Goal: Transaction & Acquisition: Purchase product/service

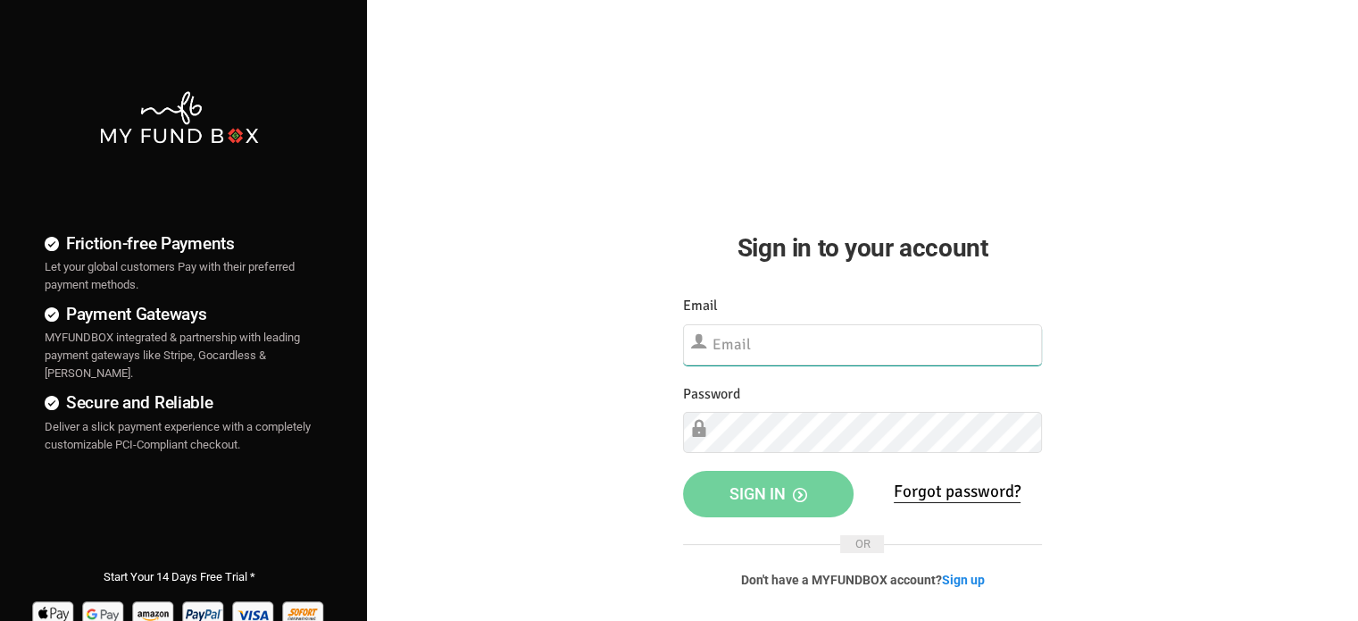
type input "[EMAIL_ADDRESS][DOMAIN_NAME]"
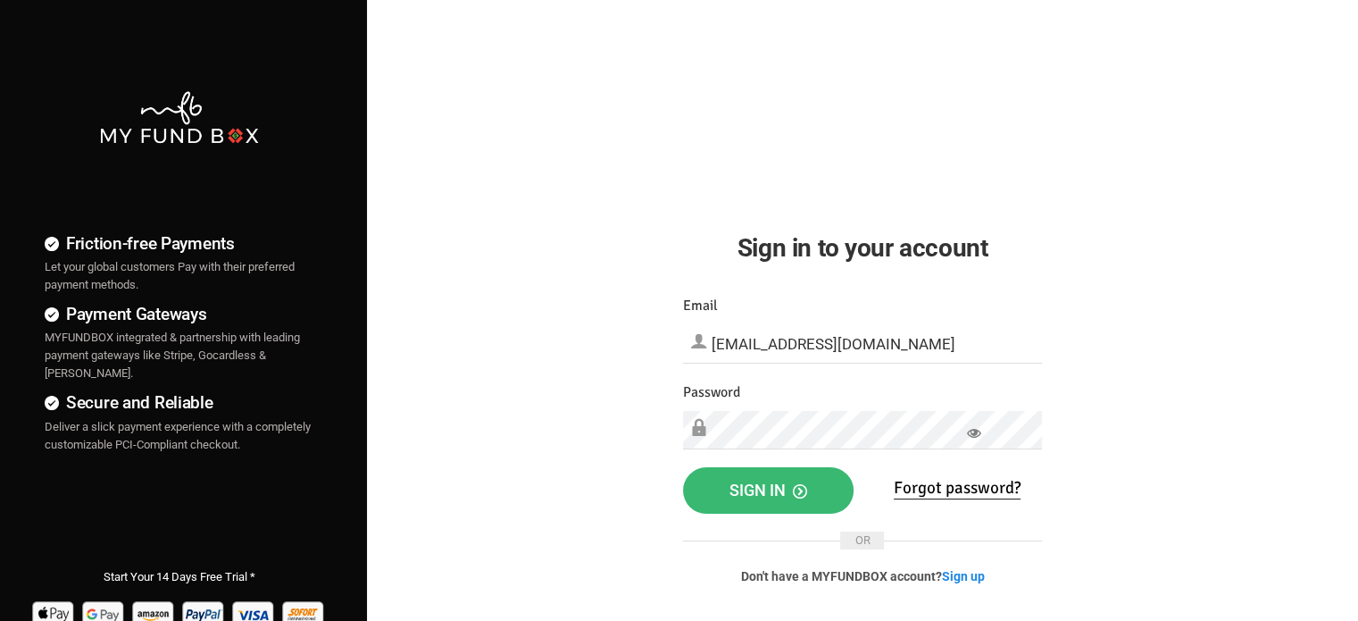
click at [724, 488] on button "Sign in" at bounding box center [768, 490] width 171 height 46
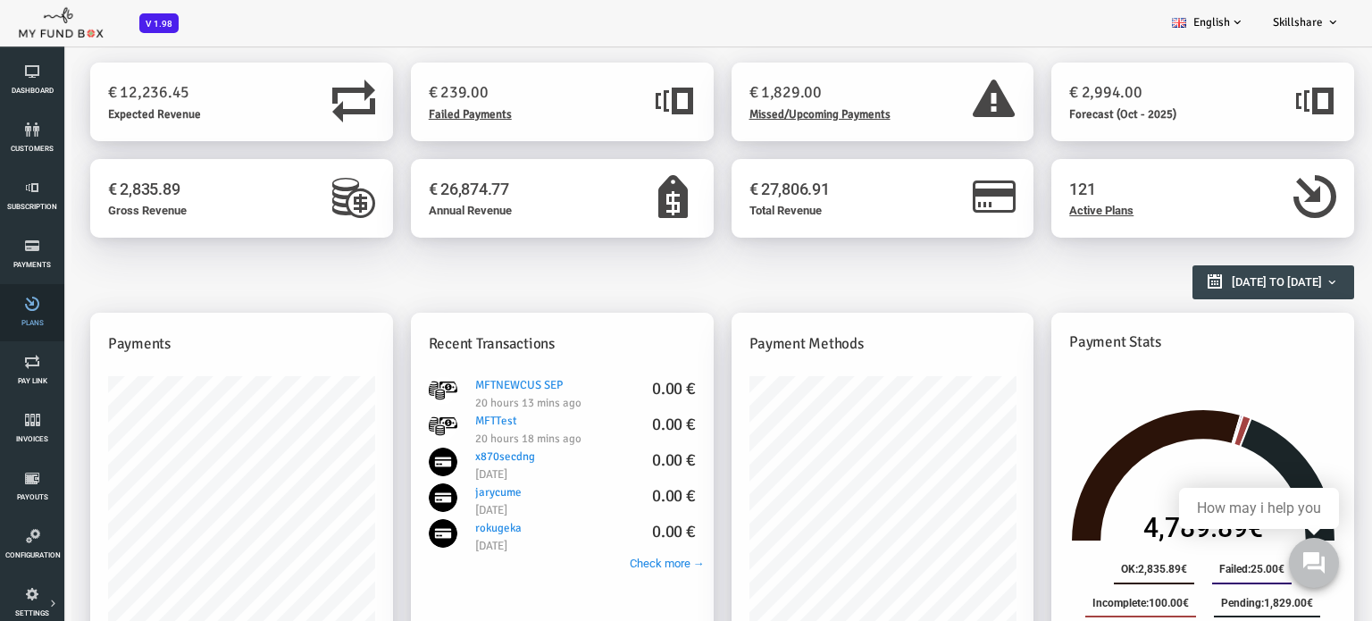
click at [25, 317] on link "Plans" at bounding box center [32, 312] width 54 height 57
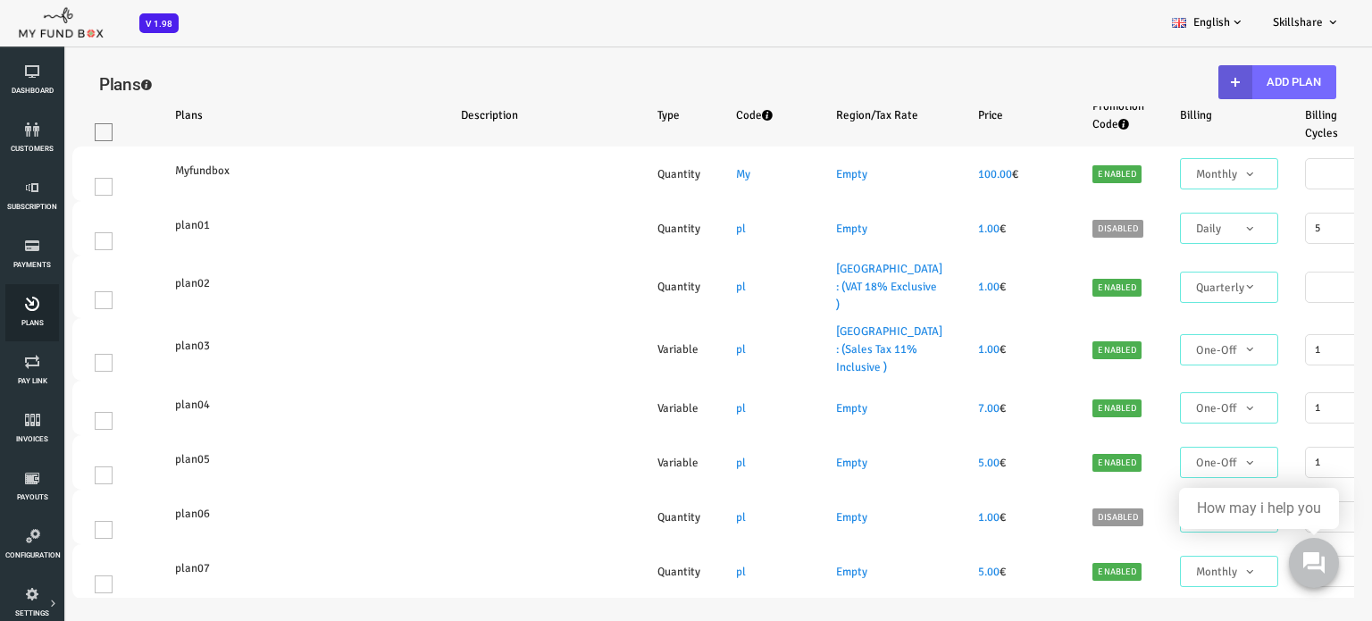
select select "100"
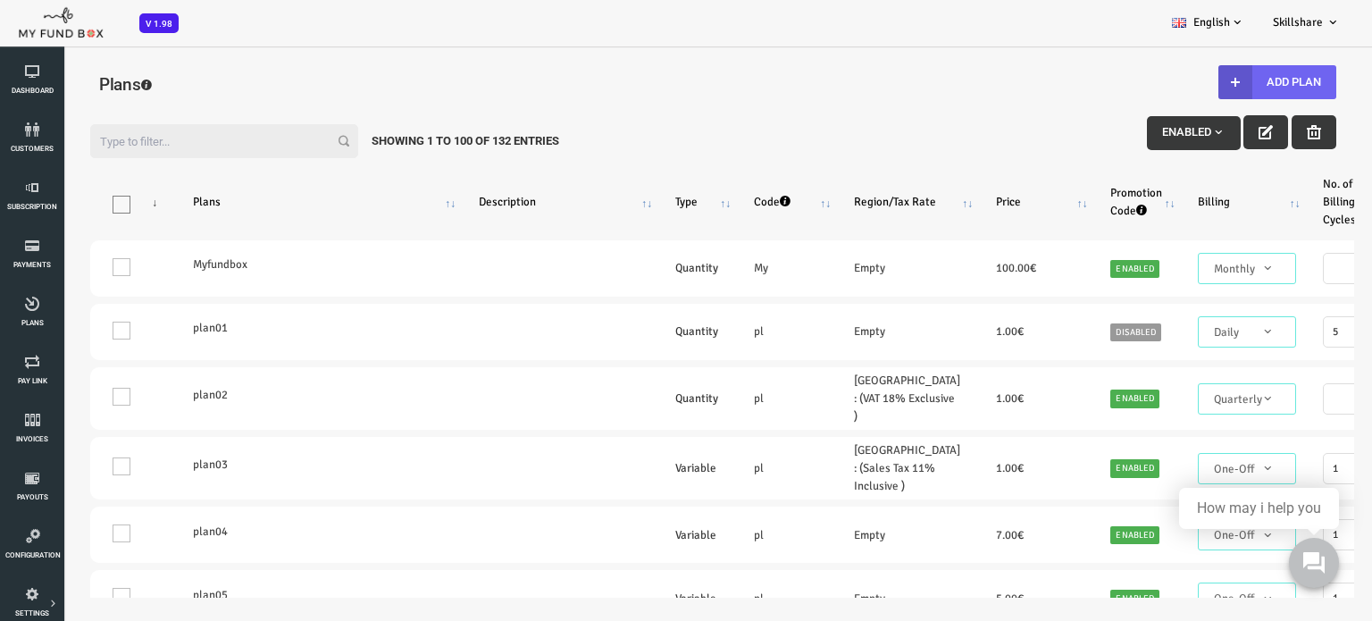
click at [1223, 77] on button "Add Plan" at bounding box center [1223, 82] width 118 height 34
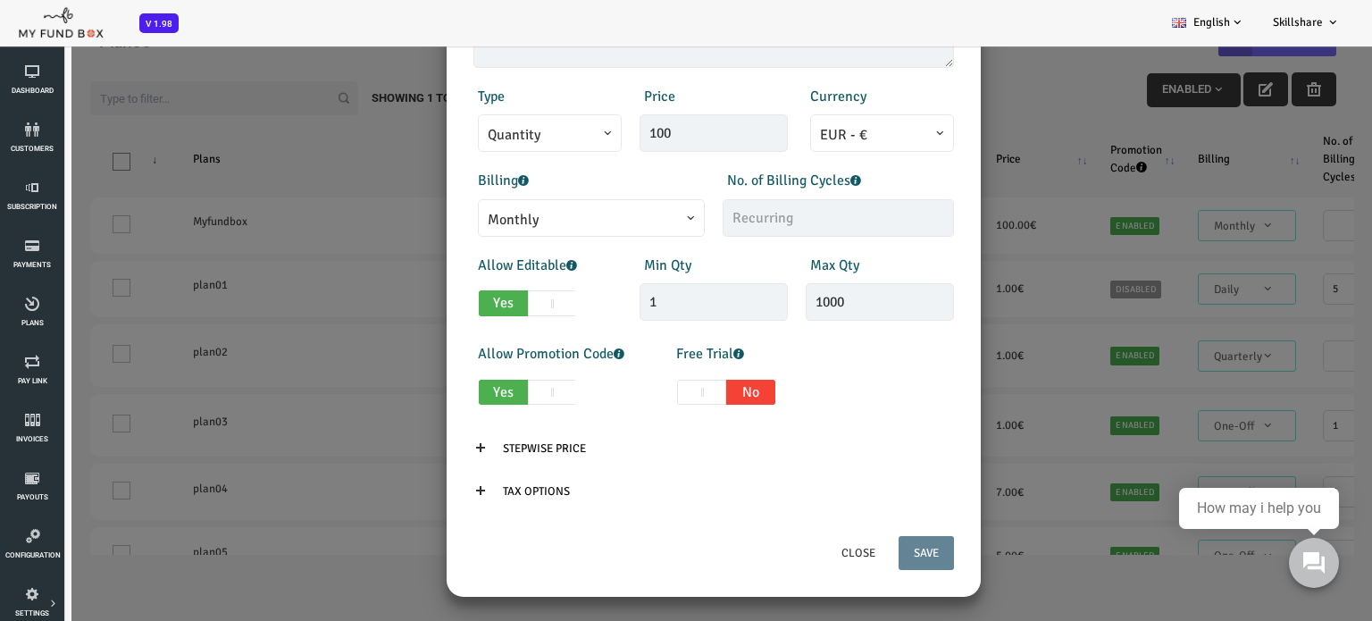
scroll to position [49, 0]
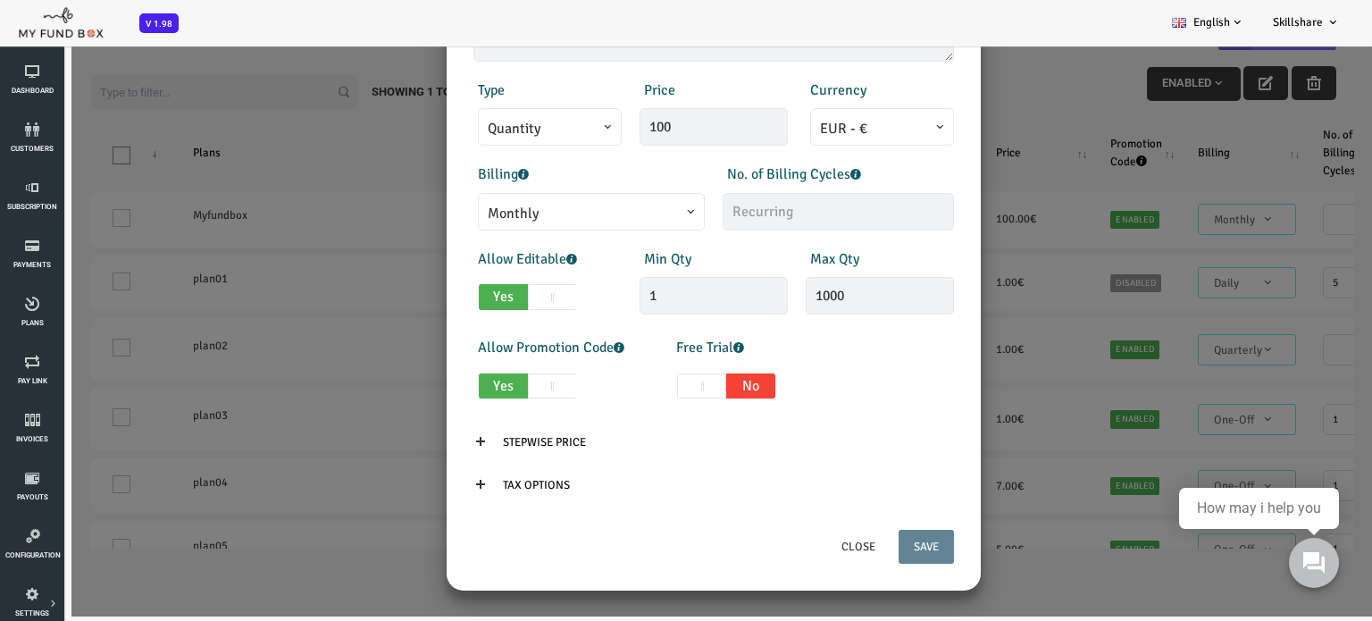
click at [277, 257] on div "× Add Plan Products Invoice Product is empty Plans * This field is required Des…" at bounding box center [658, 306] width 1317 height 621
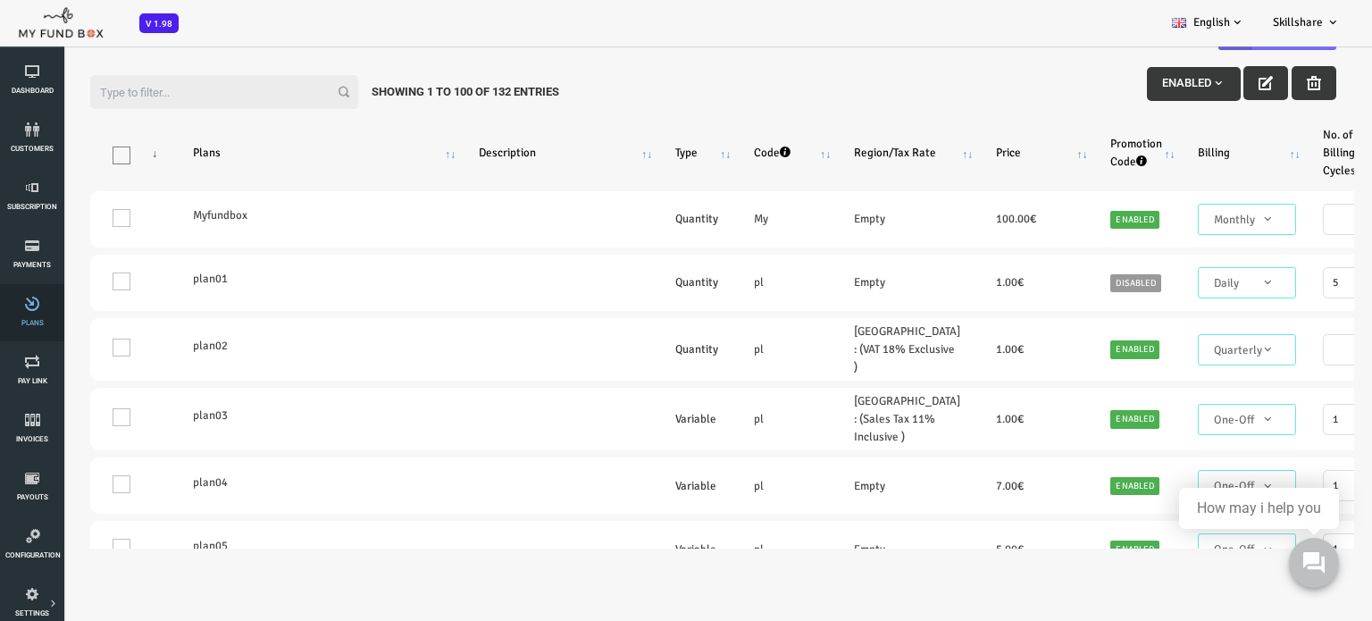
click at [34, 306] on icon at bounding box center [32, 303] width 54 height 14
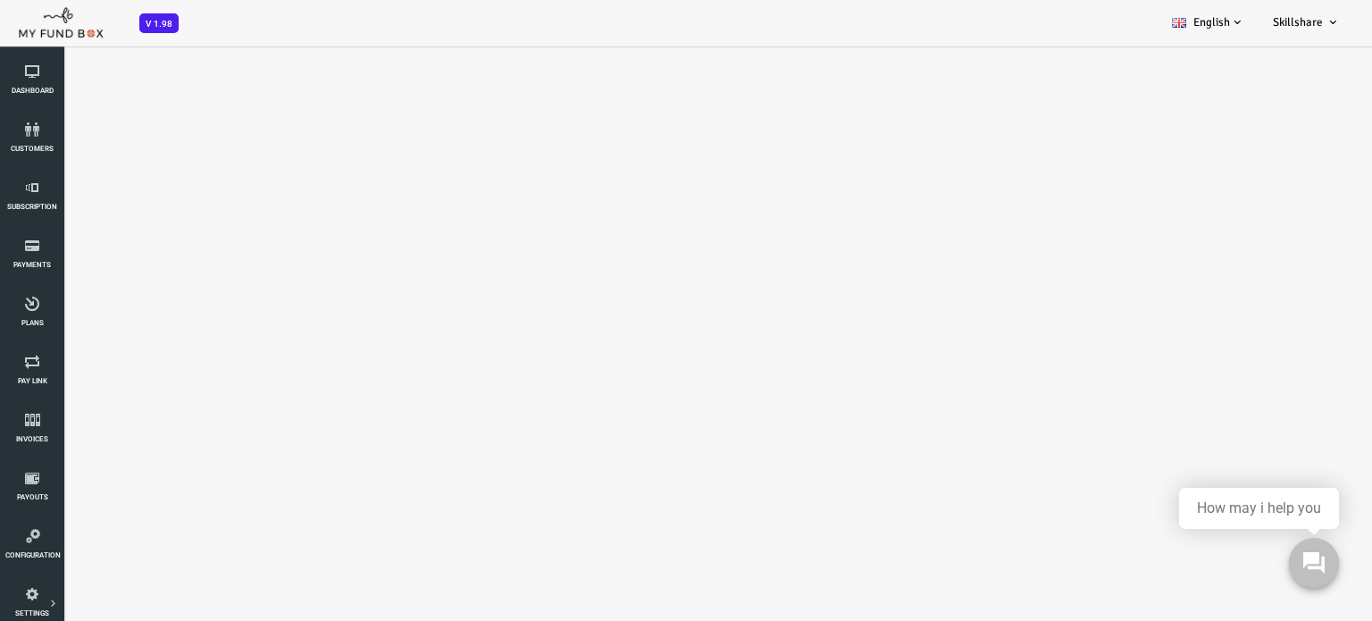
select select "100"
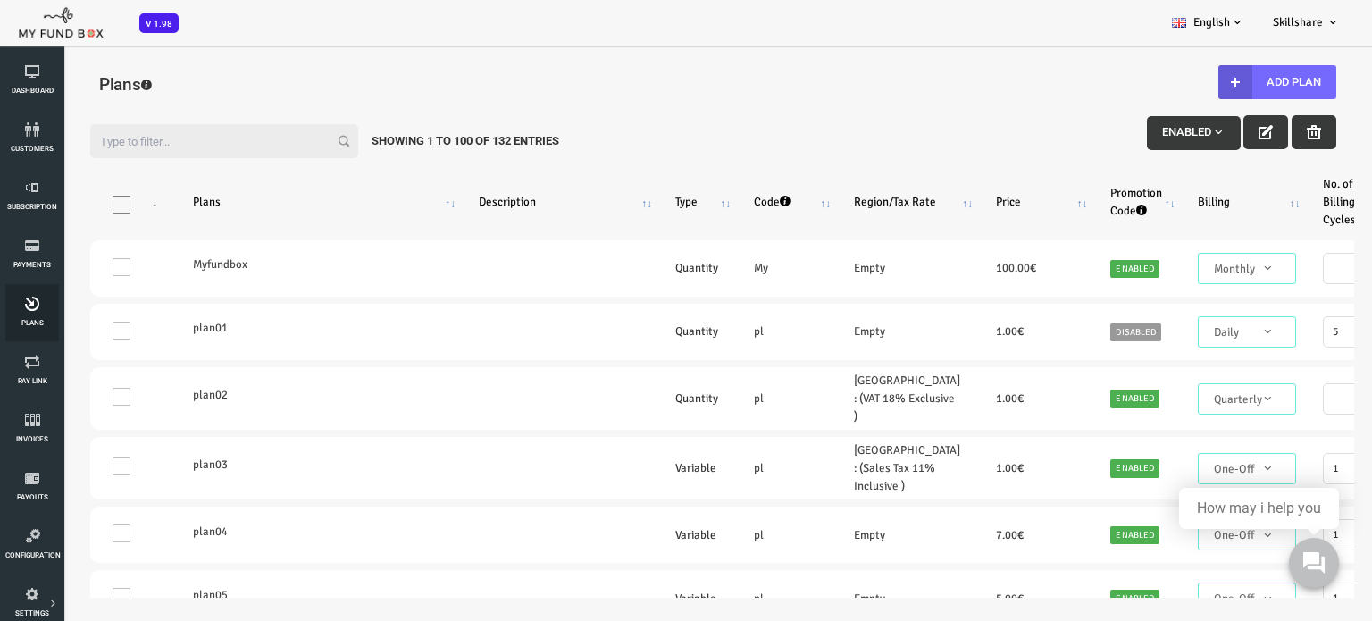
scroll to position [0, 0]
click at [0, 0] on span "Pay Link" at bounding box center [0, 0] width 0 height 0
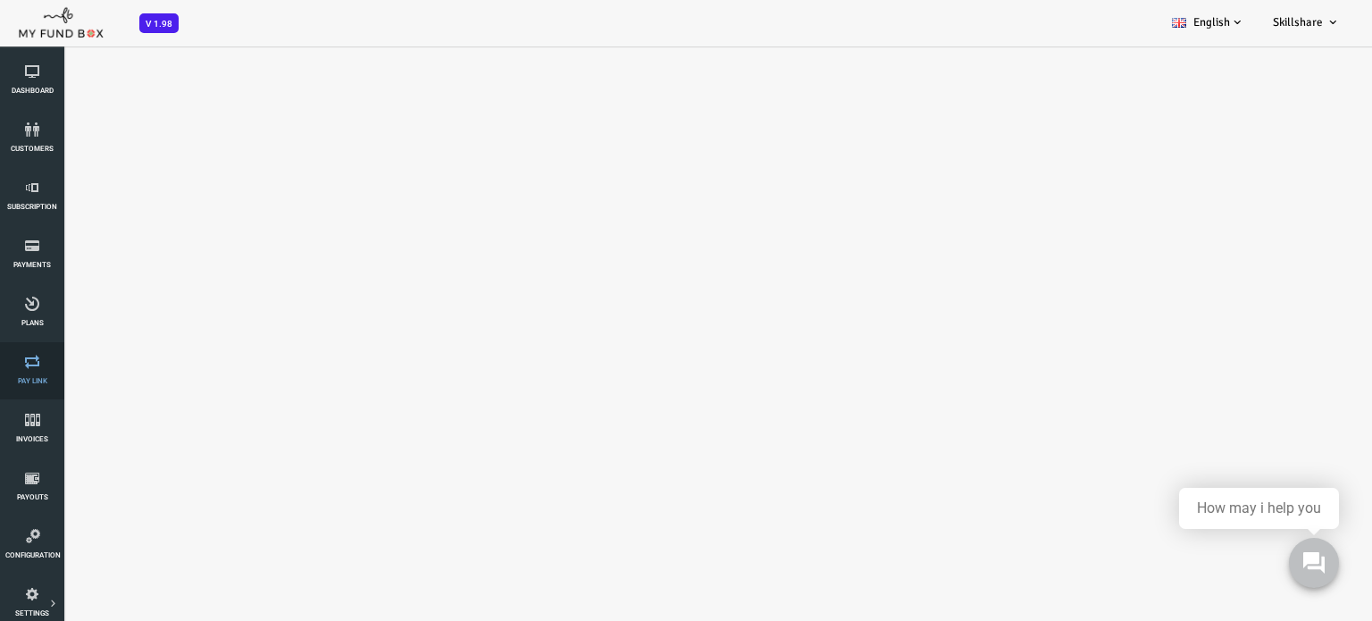
select select "100"
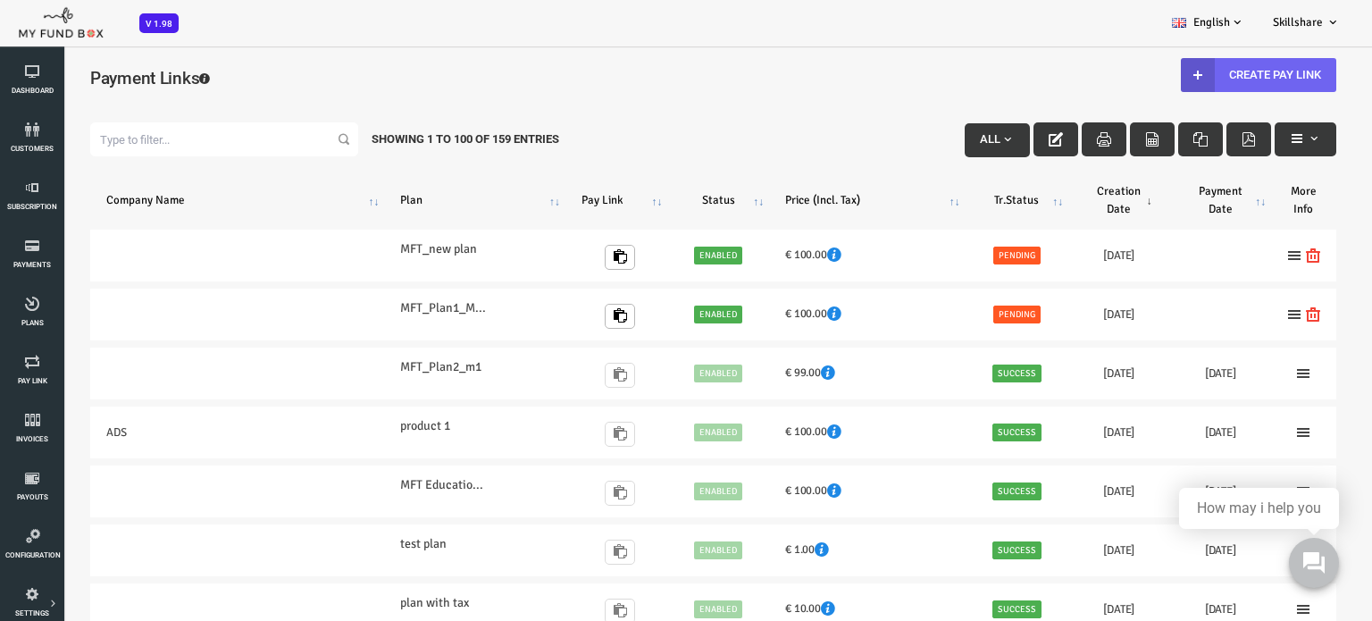
click at [1193, 66] on link "Create Pay Link" at bounding box center [1203, 75] width 155 height 34
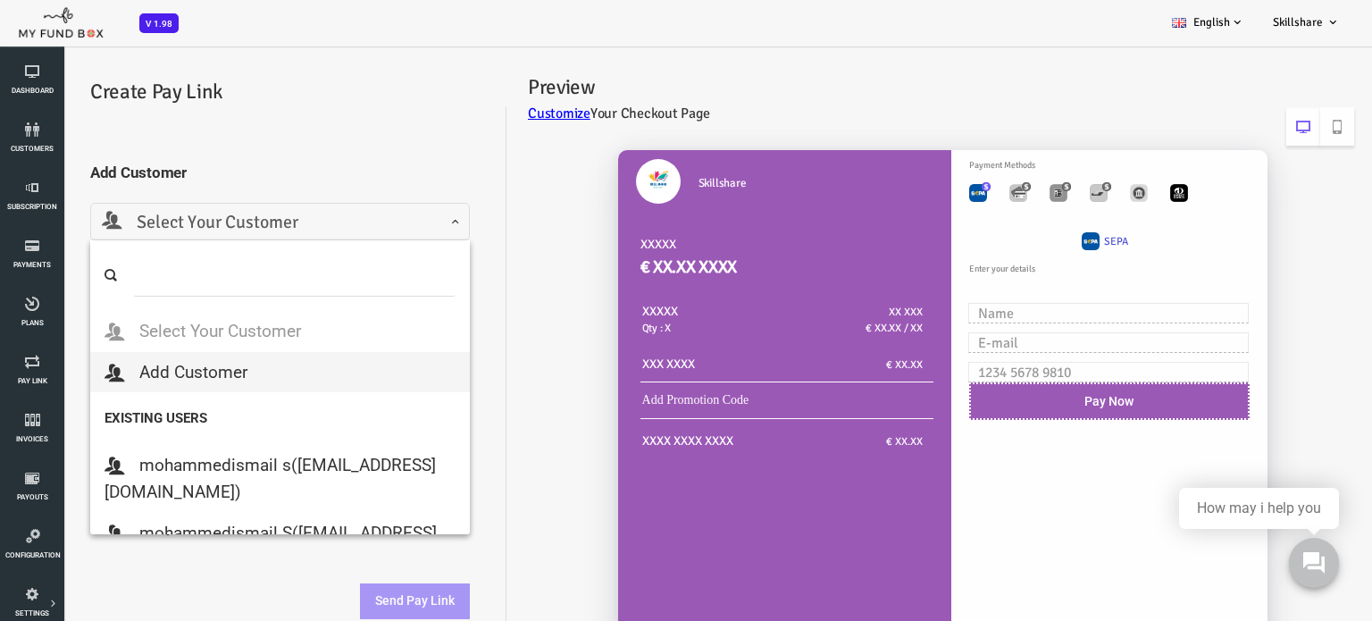
click at [240, 217] on span "Select Your Customer" at bounding box center [225, 223] width 356 height 28
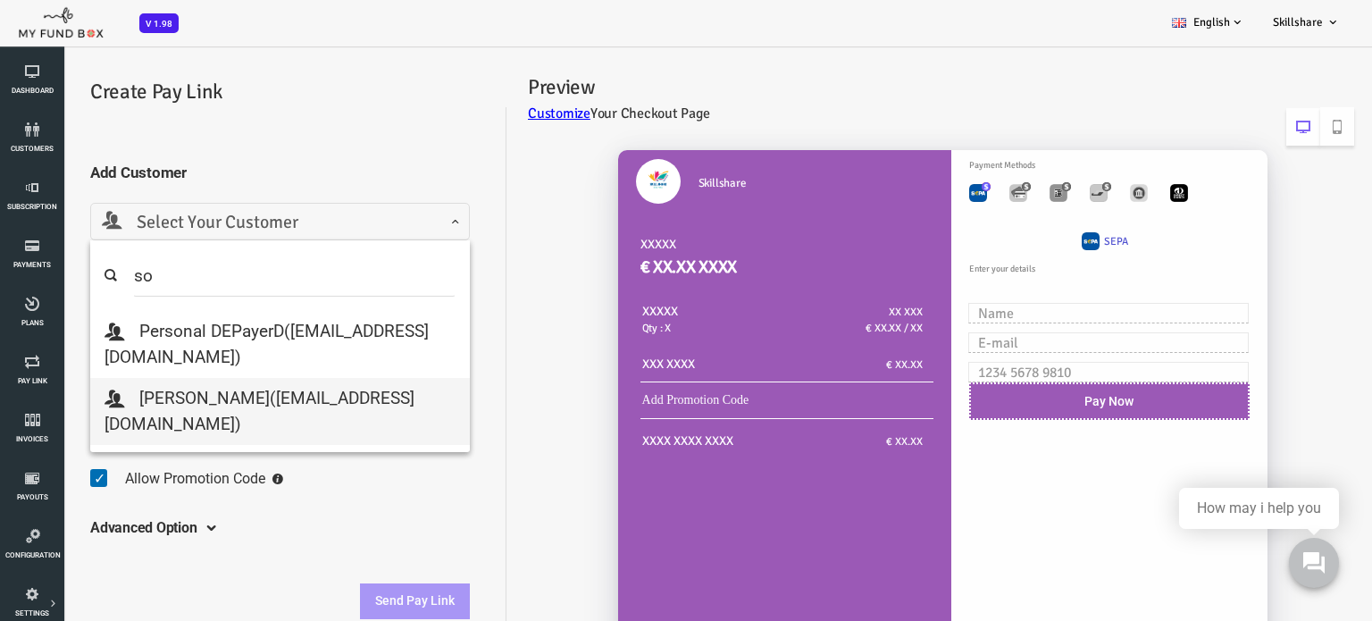
type input "so"
select select "[EMAIL_ADDRESS][DOMAIN_NAME]"
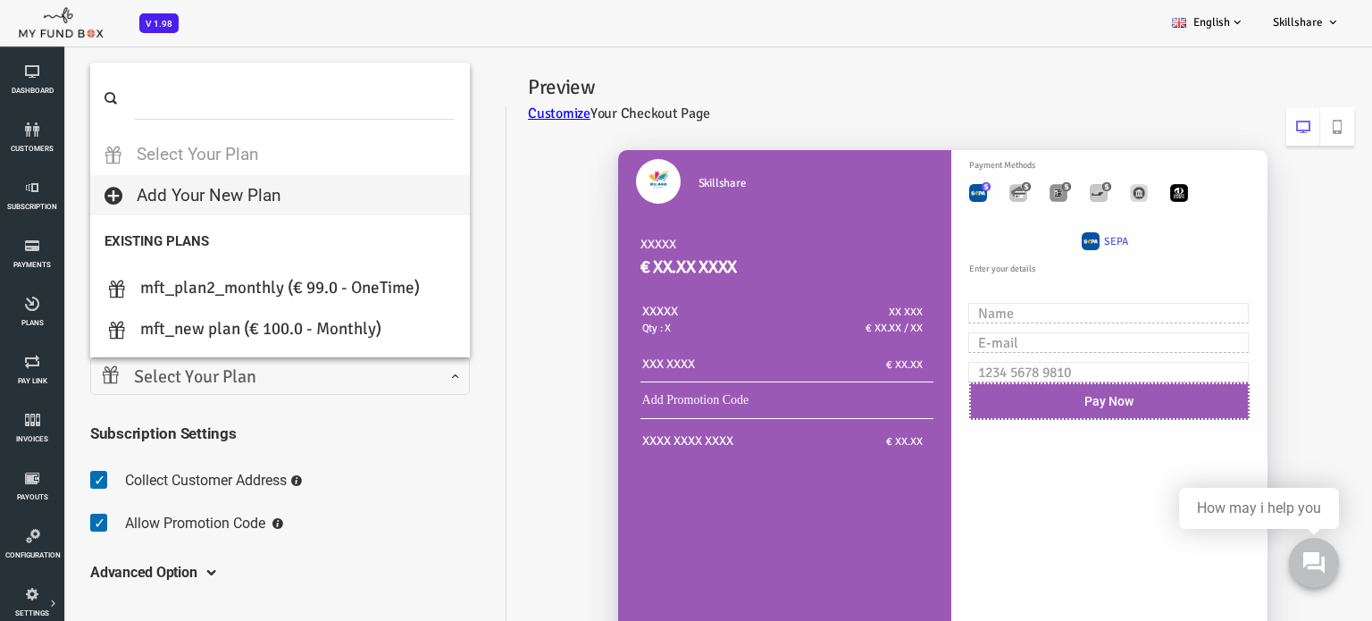
click at [307, 384] on span "Select Your Plan" at bounding box center [225, 377] width 356 height 28
select select "MFT_new plan"
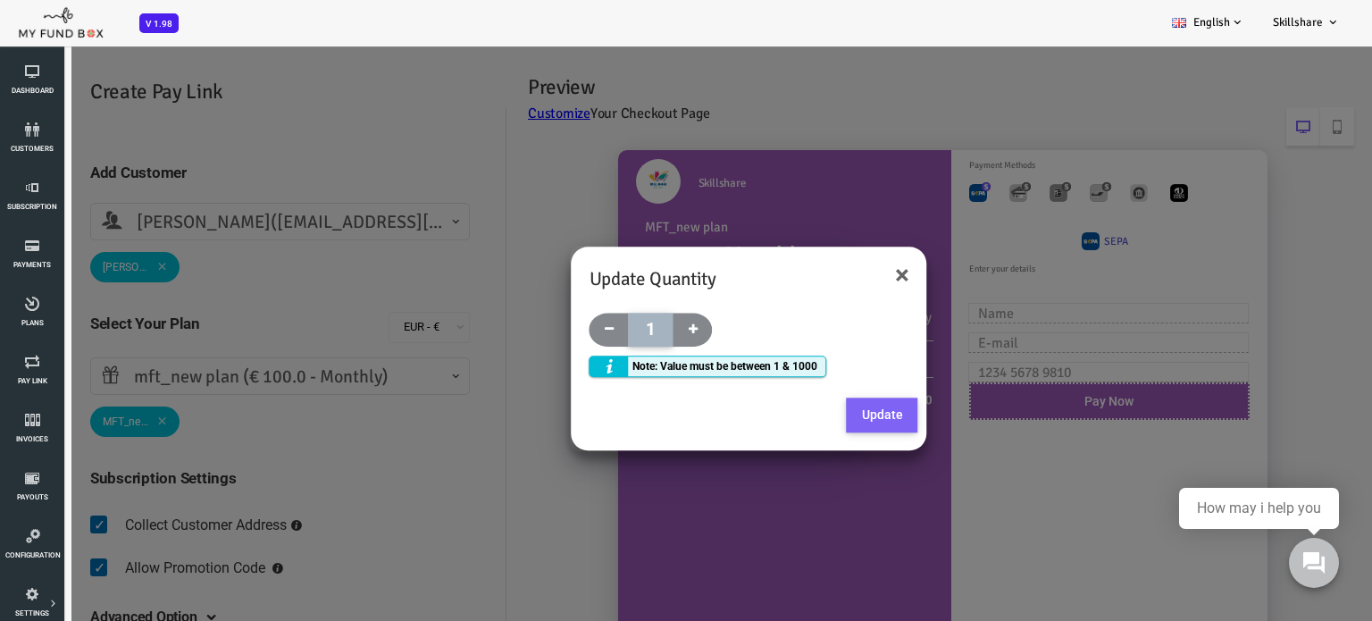
click at [807, 417] on button "Update" at bounding box center [827, 415] width 71 height 36
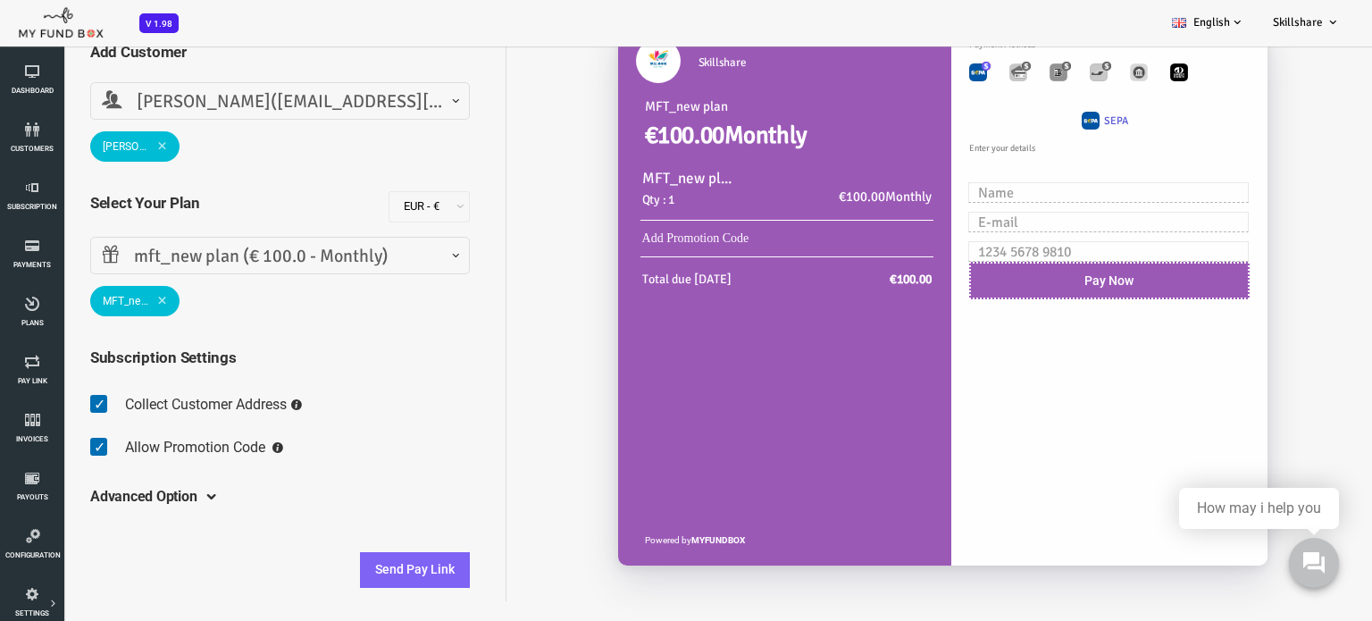
scroll to position [49, 0]
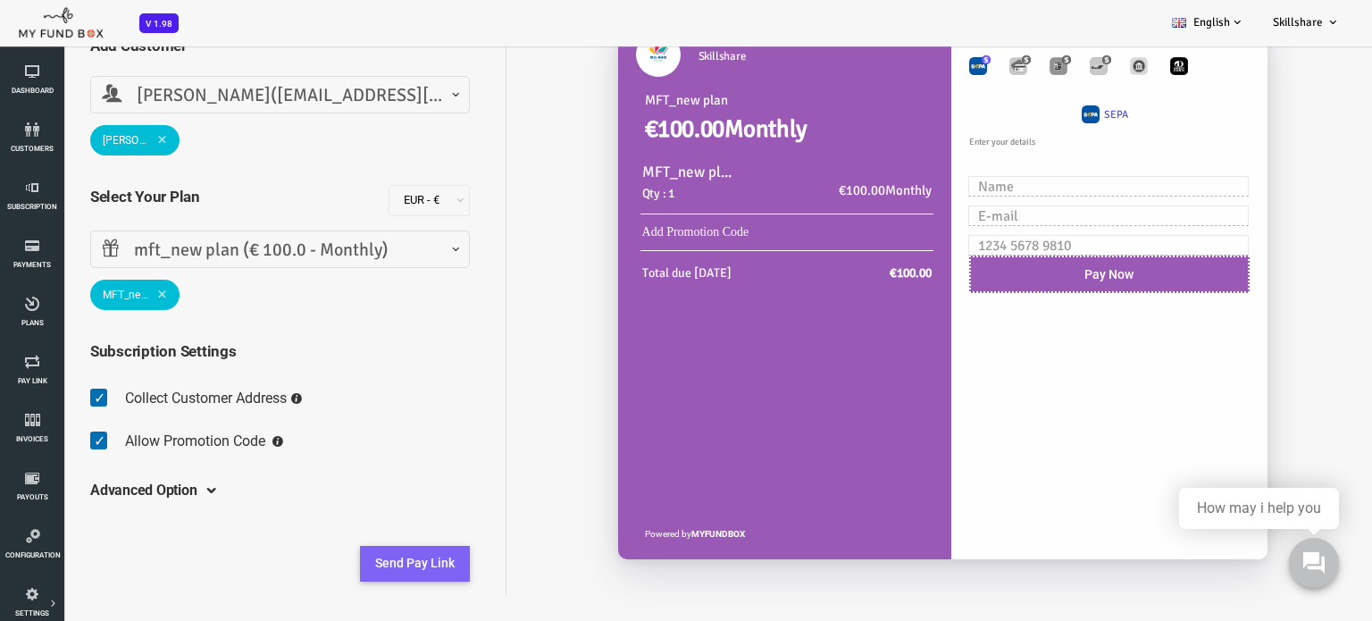
click at [339, 556] on button "Send Pay Link" at bounding box center [360, 564] width 110 height 36
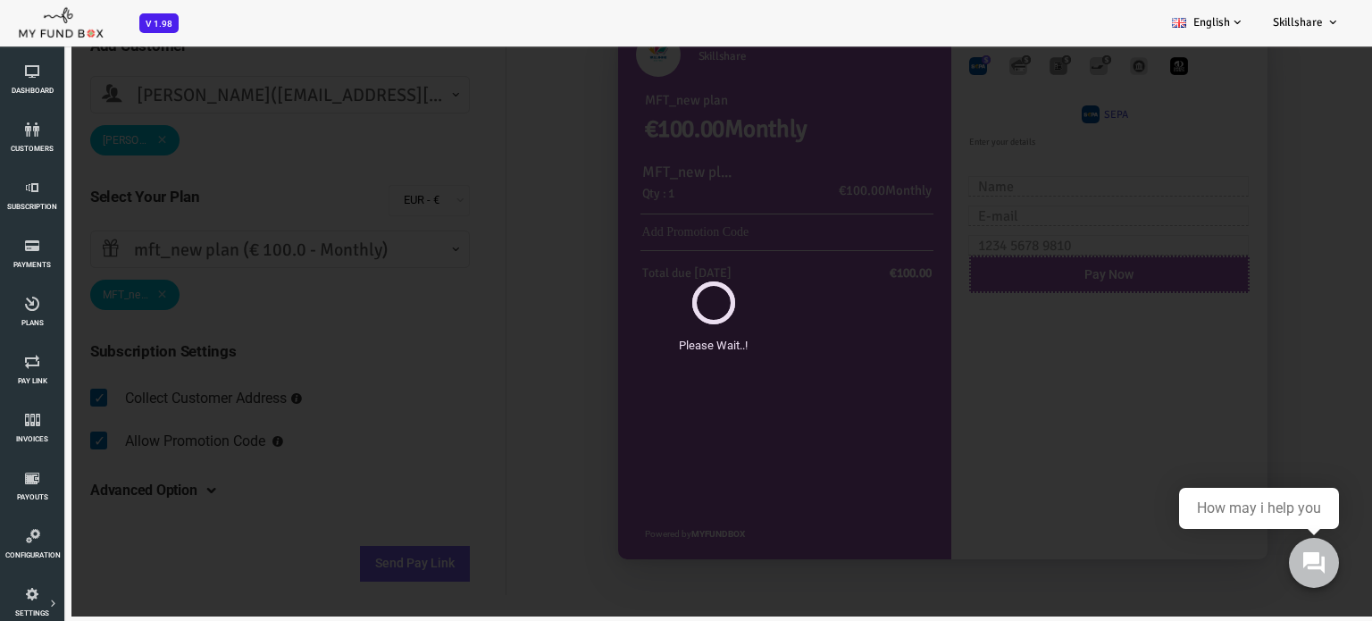
scroll to position [0, 0]
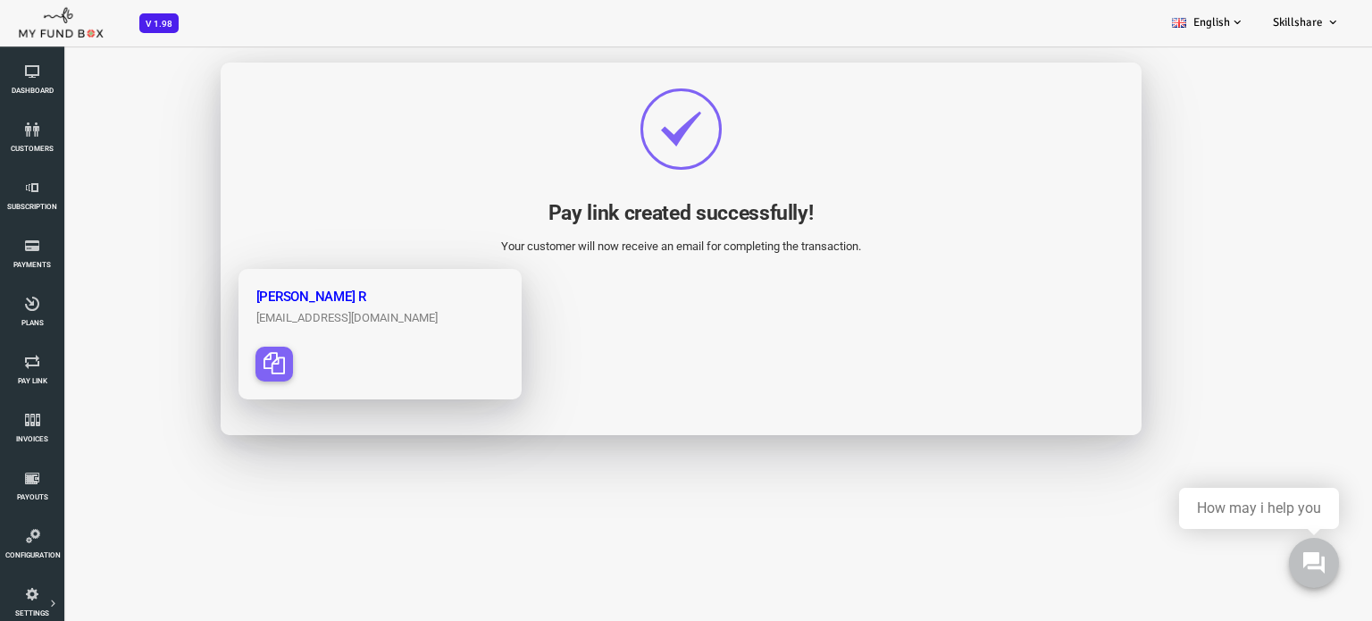
click at [219, 356] on icon "button" at bounding box center [219, 362] width 21 height 21
click at [39, 198] on link "Subscription" at bounding box center [32, 196] width 54 height 57
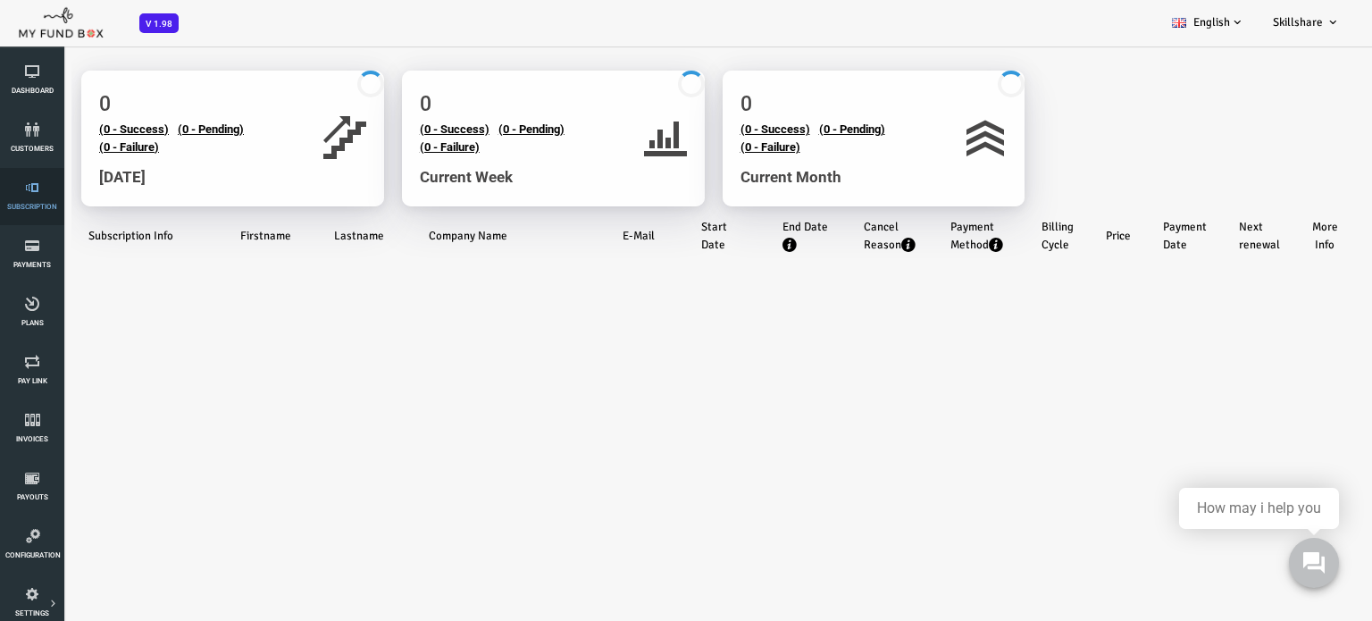
select select "100"
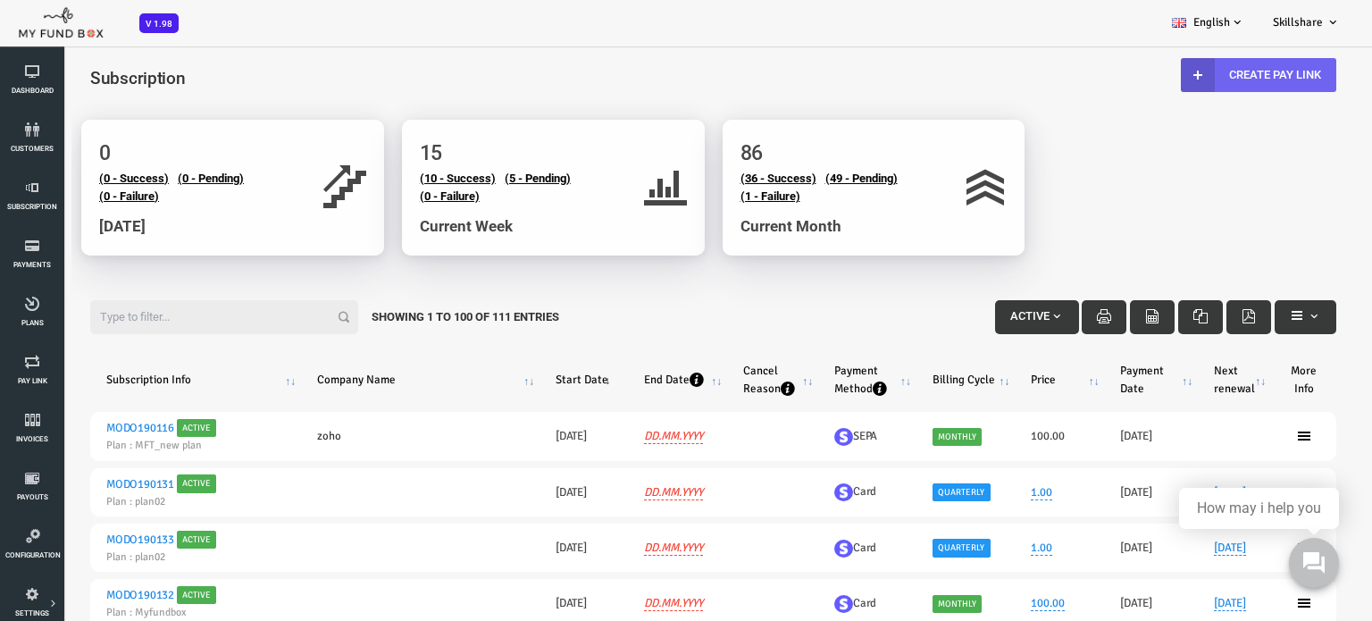
click at [1181, 71] on link "Create Pay Link" at bounding box center [1203, 75] width 155 height 34
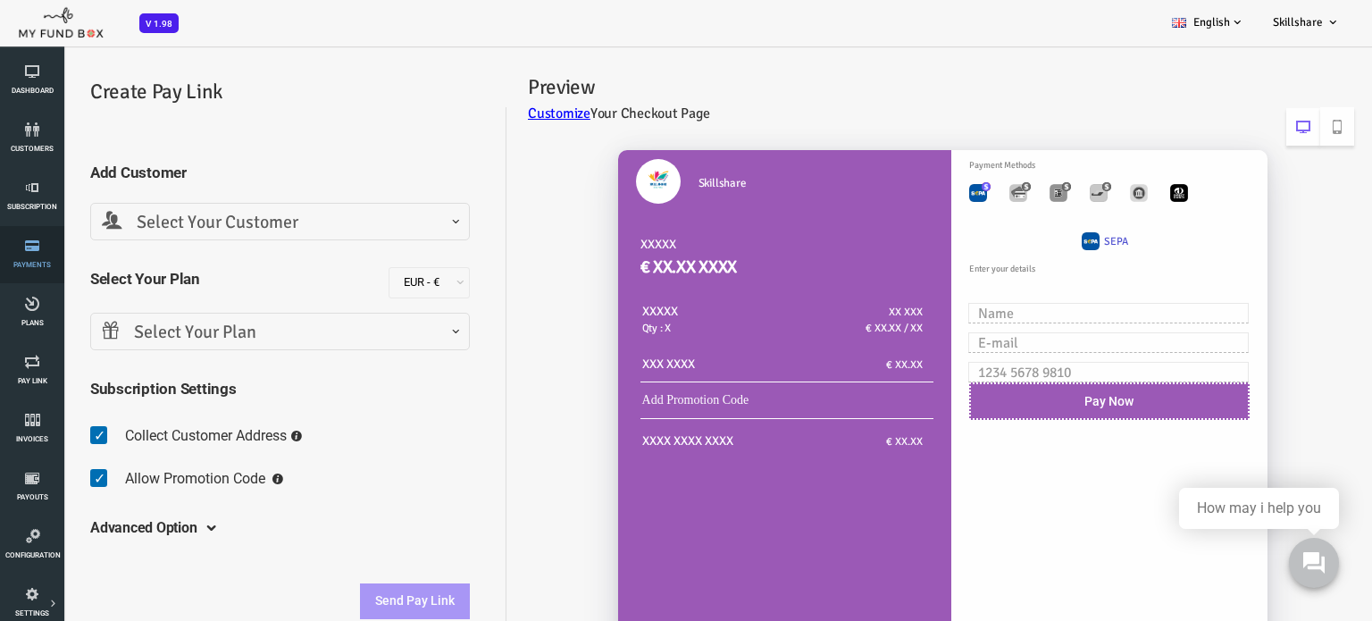
click at [0, 0] on span "Payments" at bounding box center [0, 0] width 0 height 0
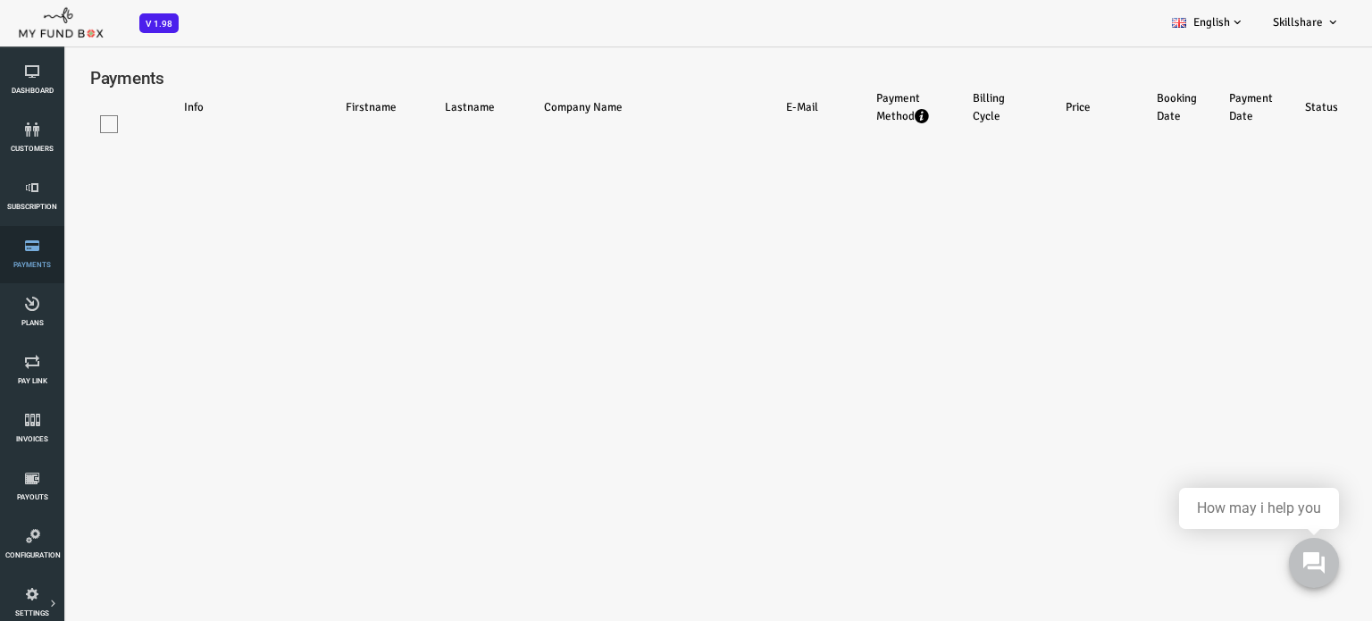
select select "100"
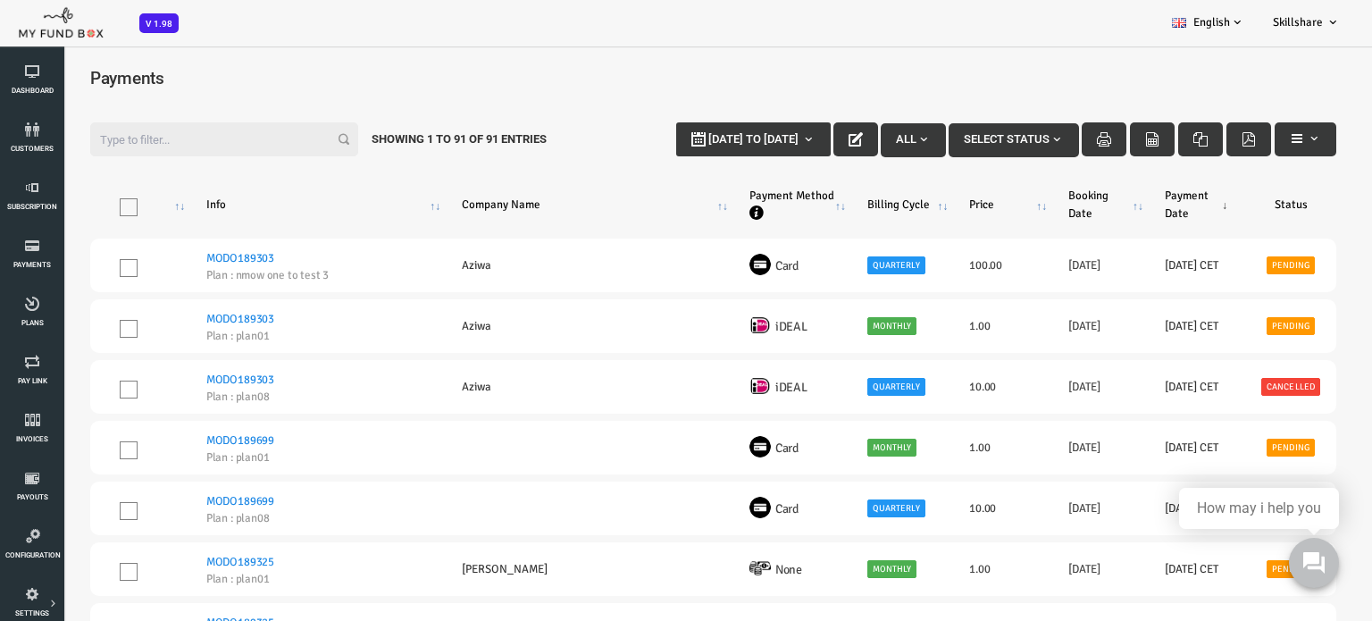
click at [110, 137] on input "Filter:" at bounding box center [170, 139] width 268 height 34
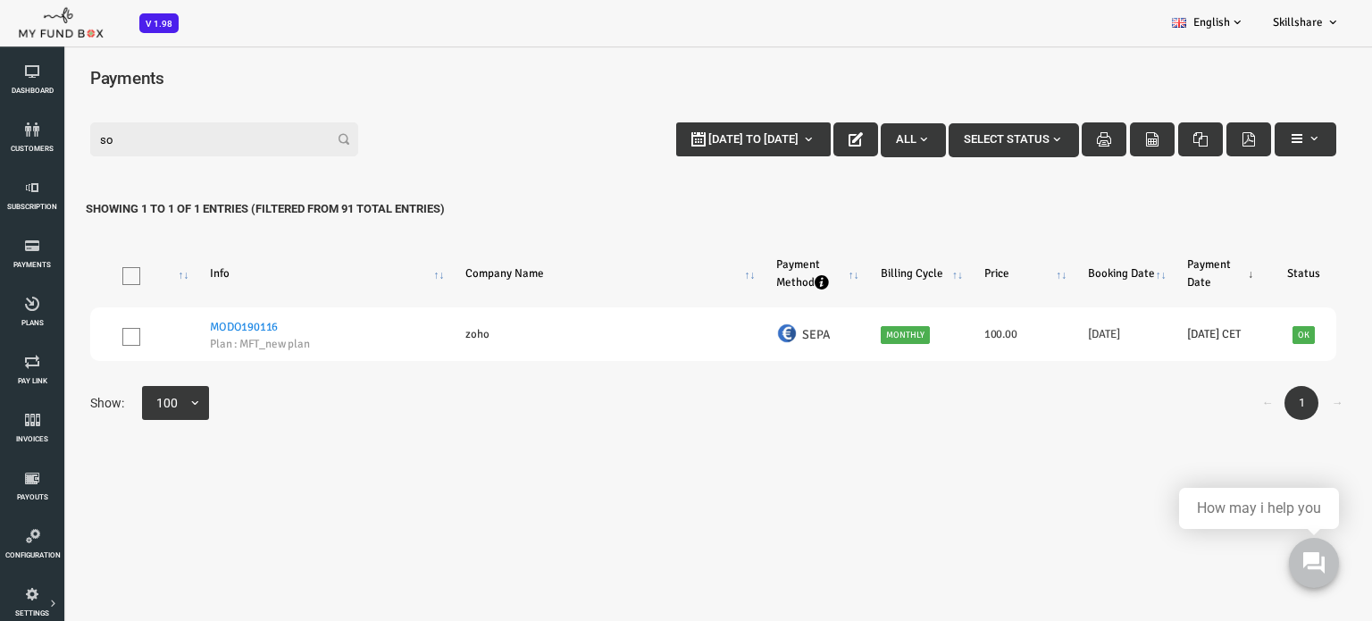
type input "s"
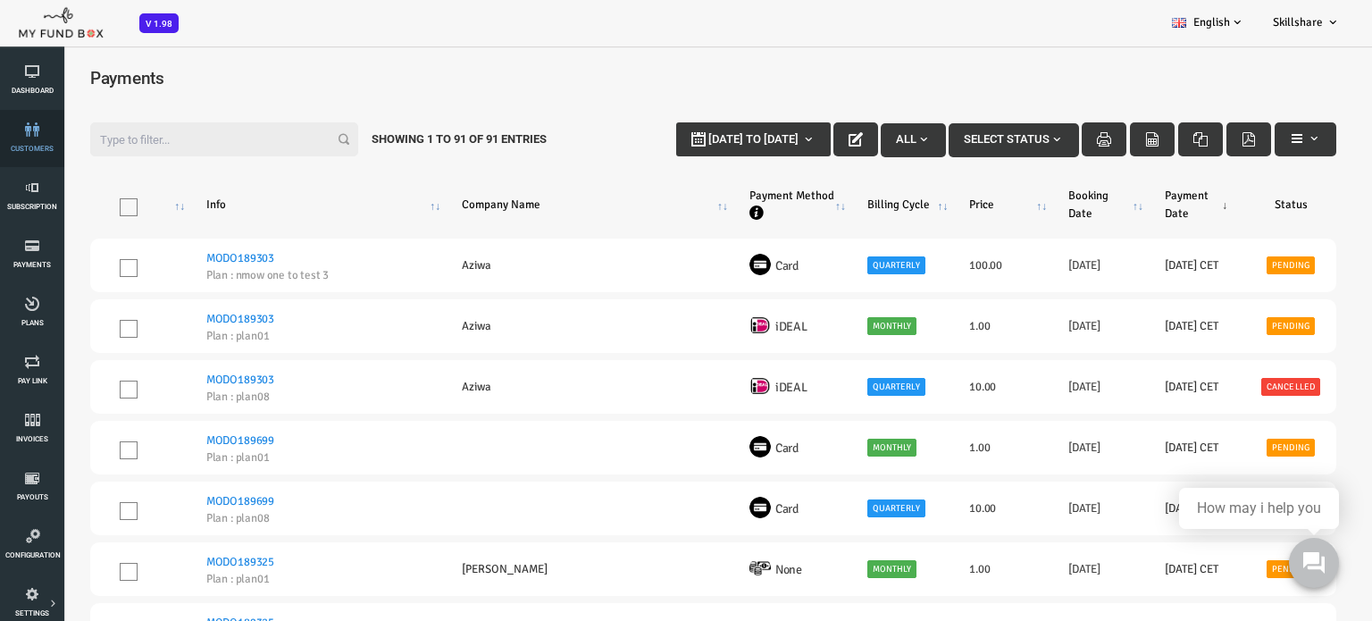
click at [18, 142] on link "customers" at bounding box center [32, 138] width 54 height 57
click at [18, 142] on div "Please Wait..!" at bounding box center [686, 310] width 1372 height 621
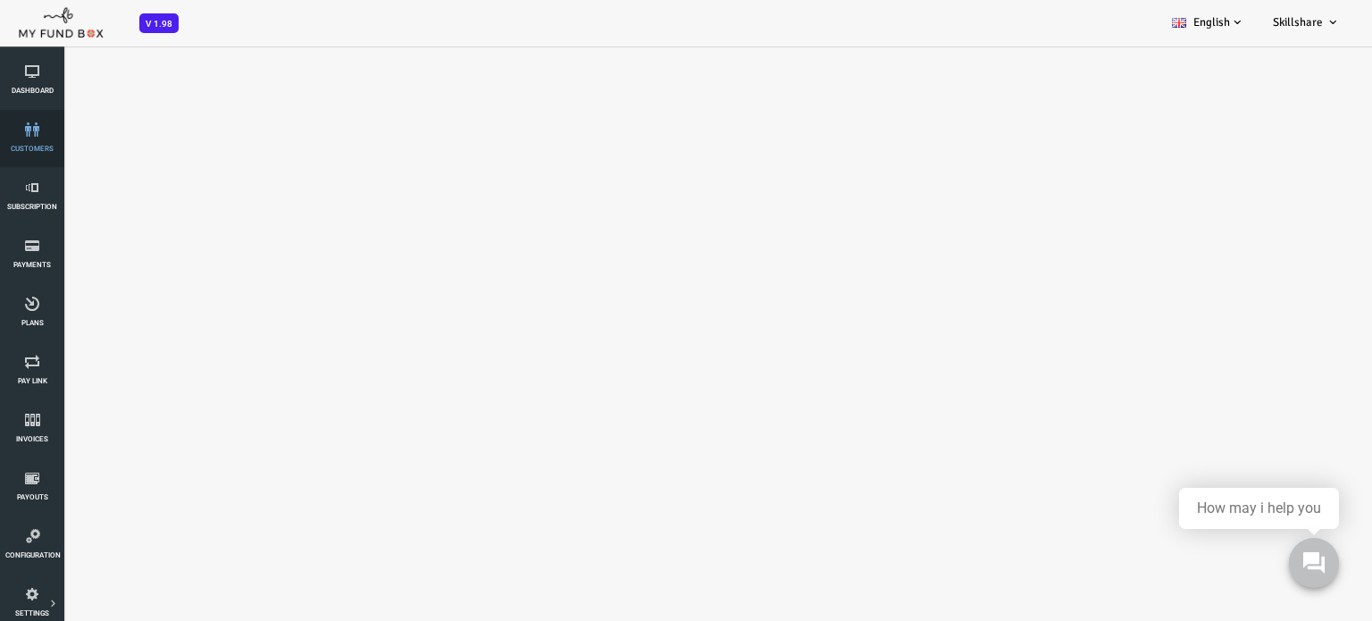
select select "100"
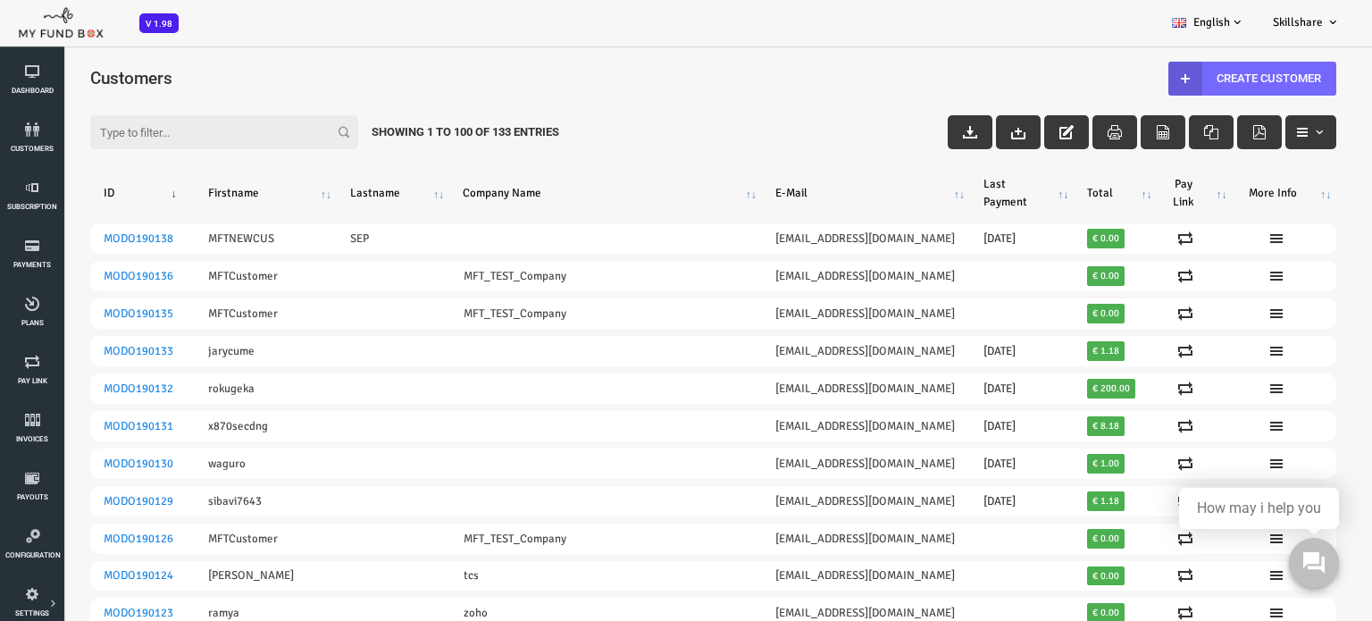
click at [107, 137] on input "Filter:" at bounding box center [170, 132] width 268 height 34
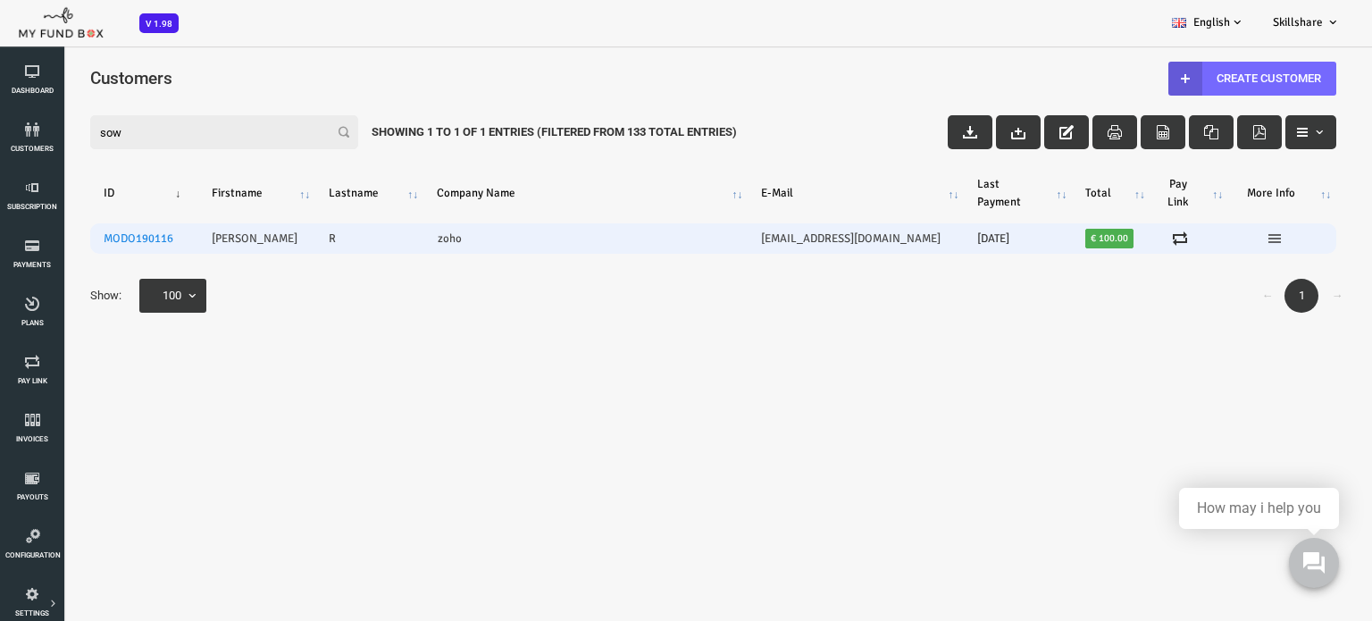
type input "sow"
click at [1215, 238] on icon at bounding box center [1220, 238] width 14 height 14
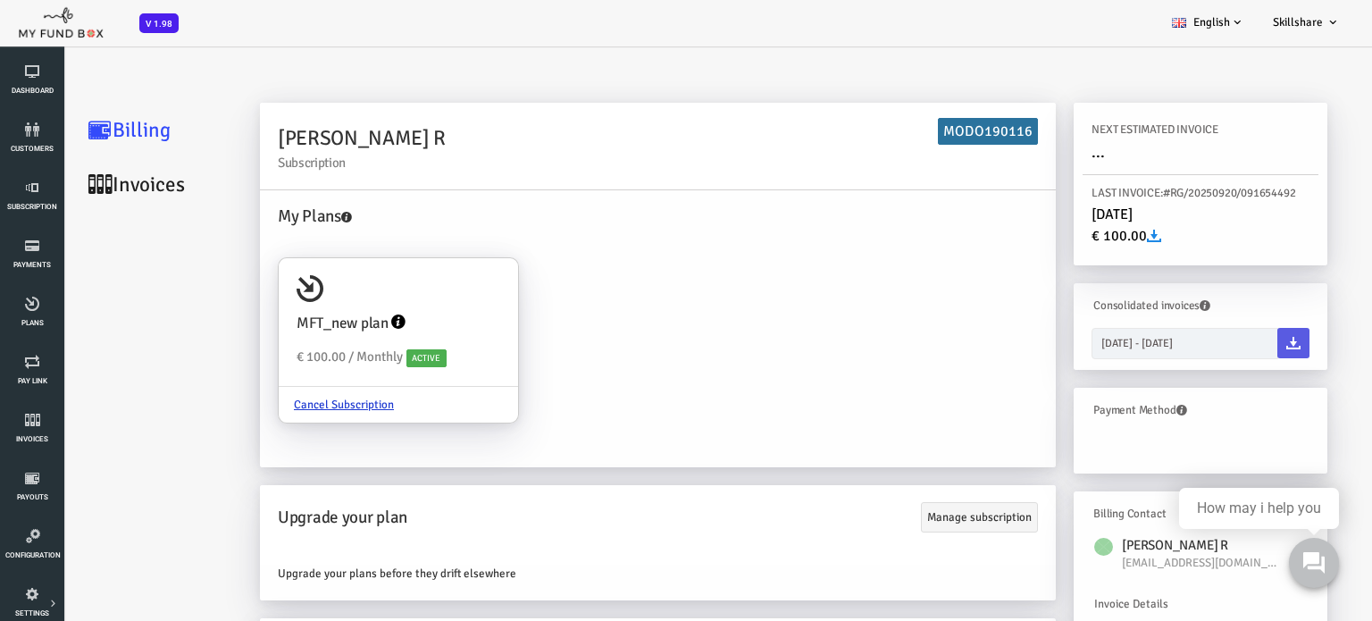
click at [1097, 237] on icon at bounding box center [1099, 236] width 14 height 14
click at [29, 544] on link "Configuration" at bounding box center [32, 544] width 54 height 57
click at [36, 444] on link "Invoices" at bounding box center [32, 428] width 54 height 57
click at [0, 0] on span "Invoices" at bounding box center [0, 0] width 0 height 0
click at [29, 433] on link "Invoices" at bounding box center [32, 428] width 54 height 57
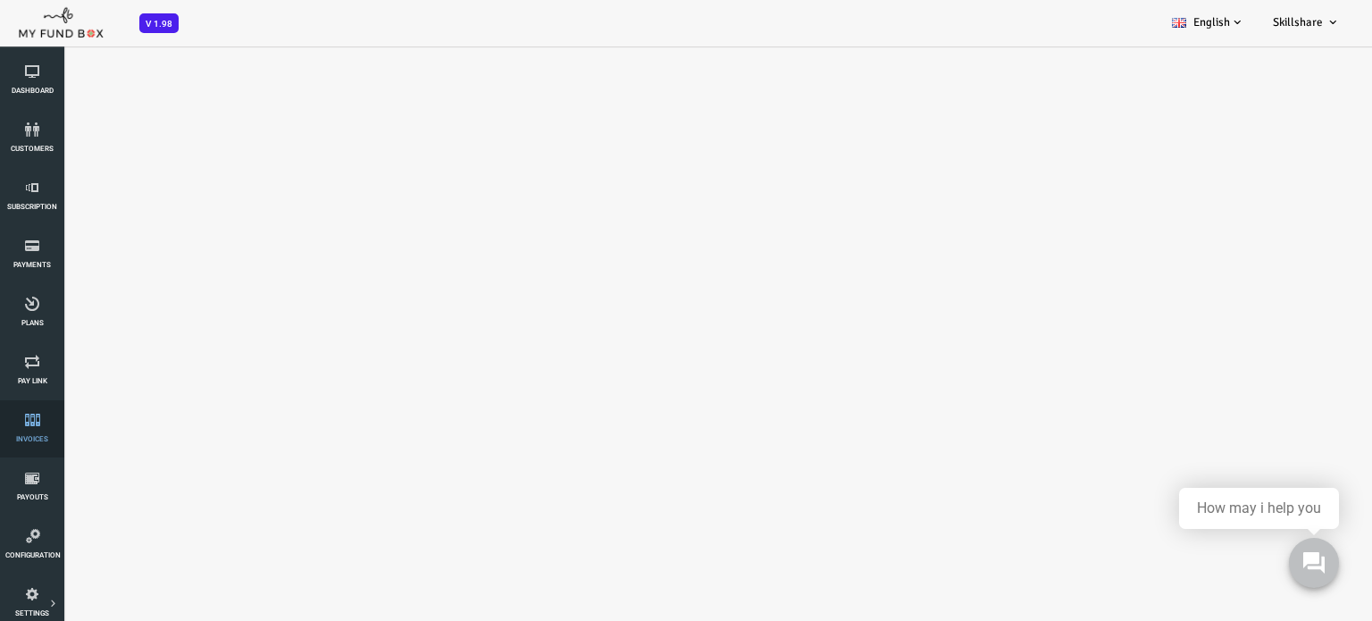
select select "100"
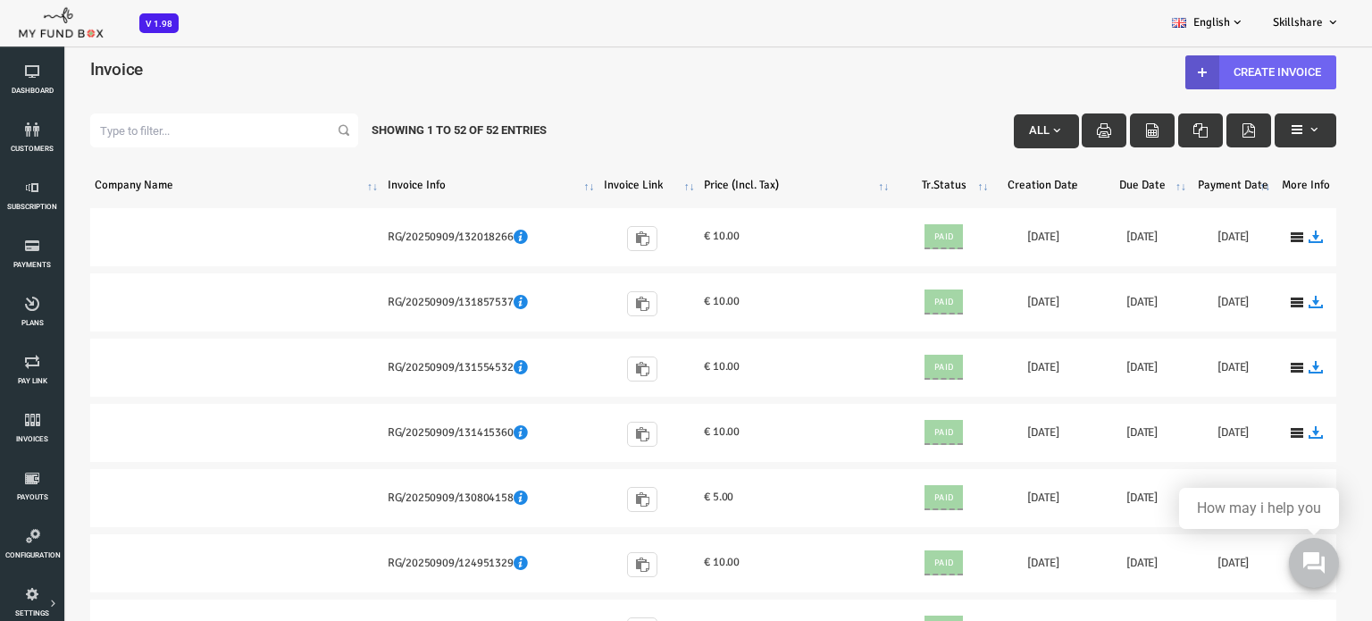
click at [1236, 69] on link "Create Invoice" at bounding box center [1205, 72] width 151 height 34
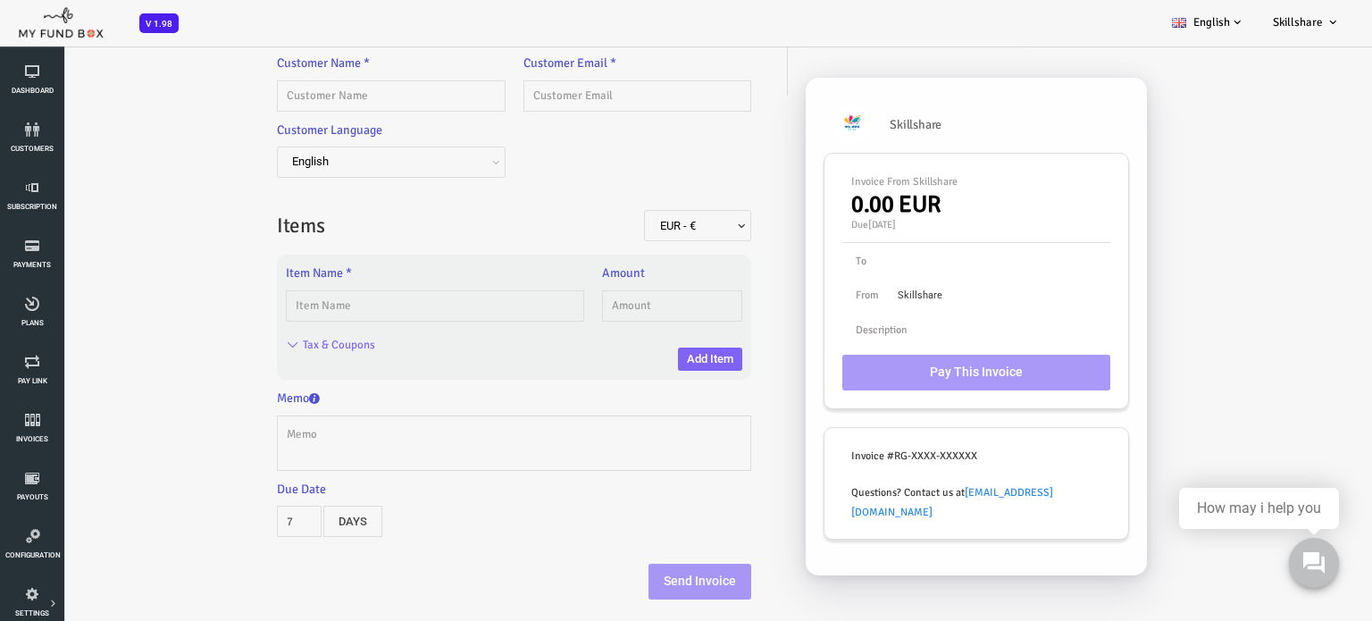
scroll to position [36, 0]
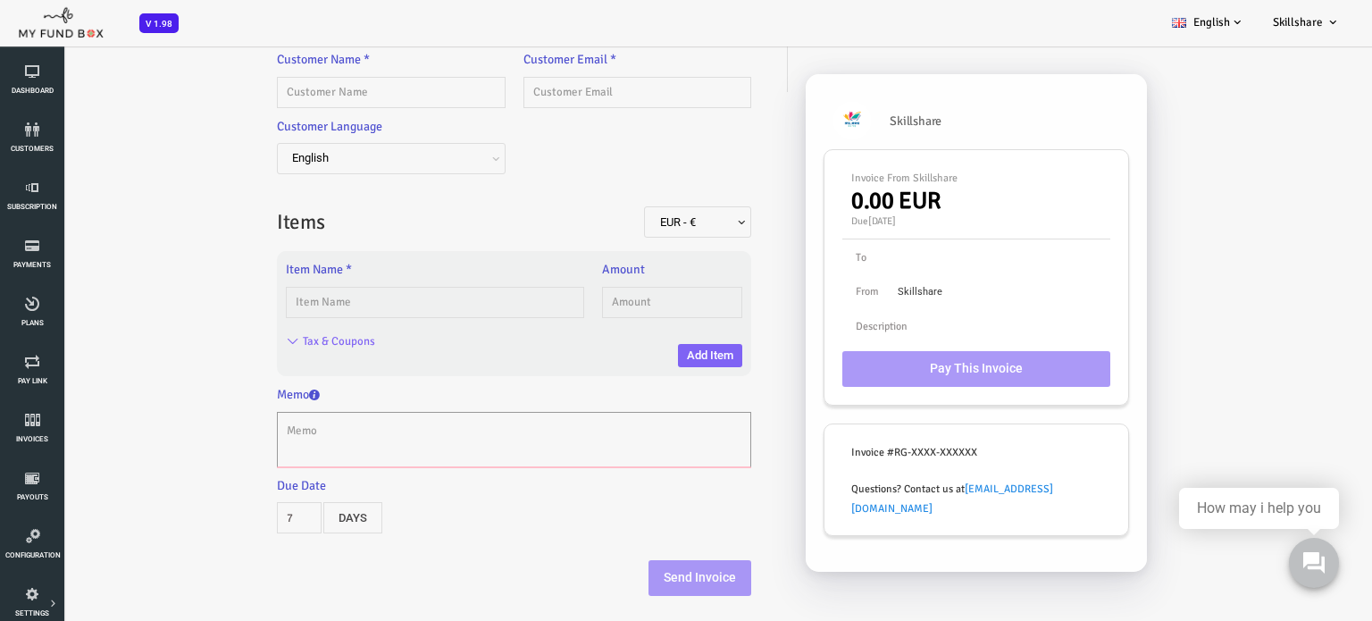
click at [280, 427] on textarea at bounding box center [459, 439] width 474 height 55
click at [243, 425] on textarea at bounding box center [459, 439] width 474 height 55
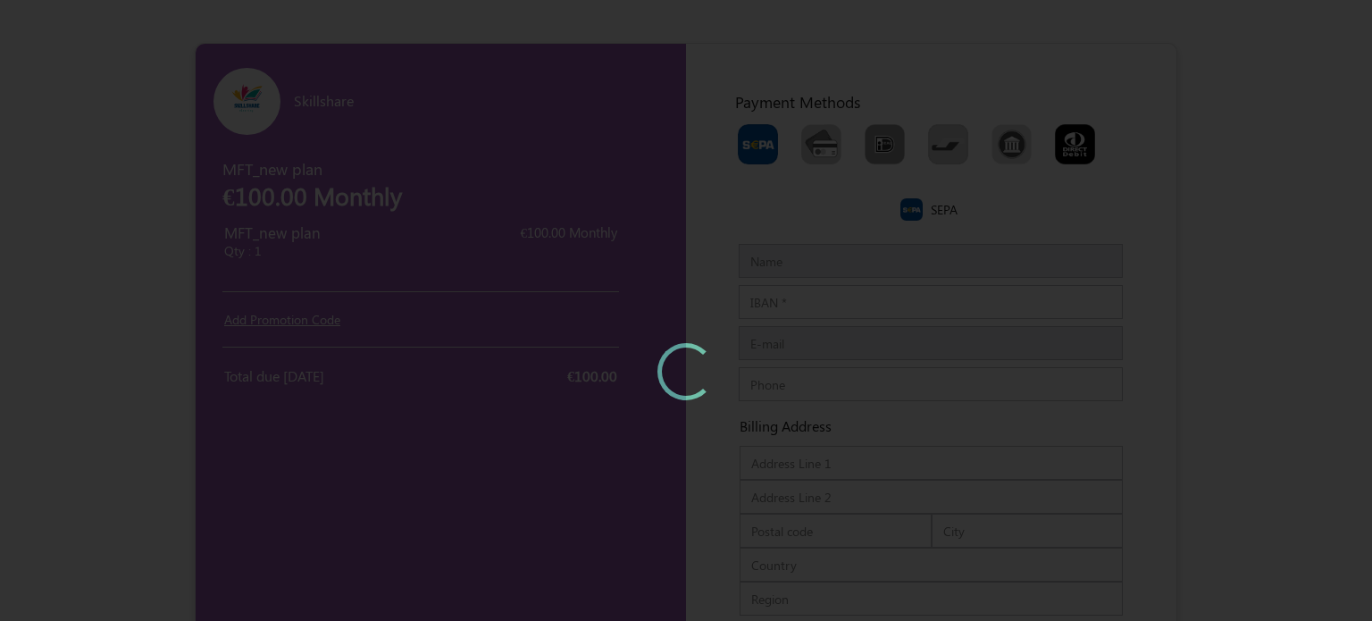
type input "sowndarya R"
type input "sowndaryaraguramanitcs@gmail.com"
type input "06382756043"
type input "300200"
type input "chennai"
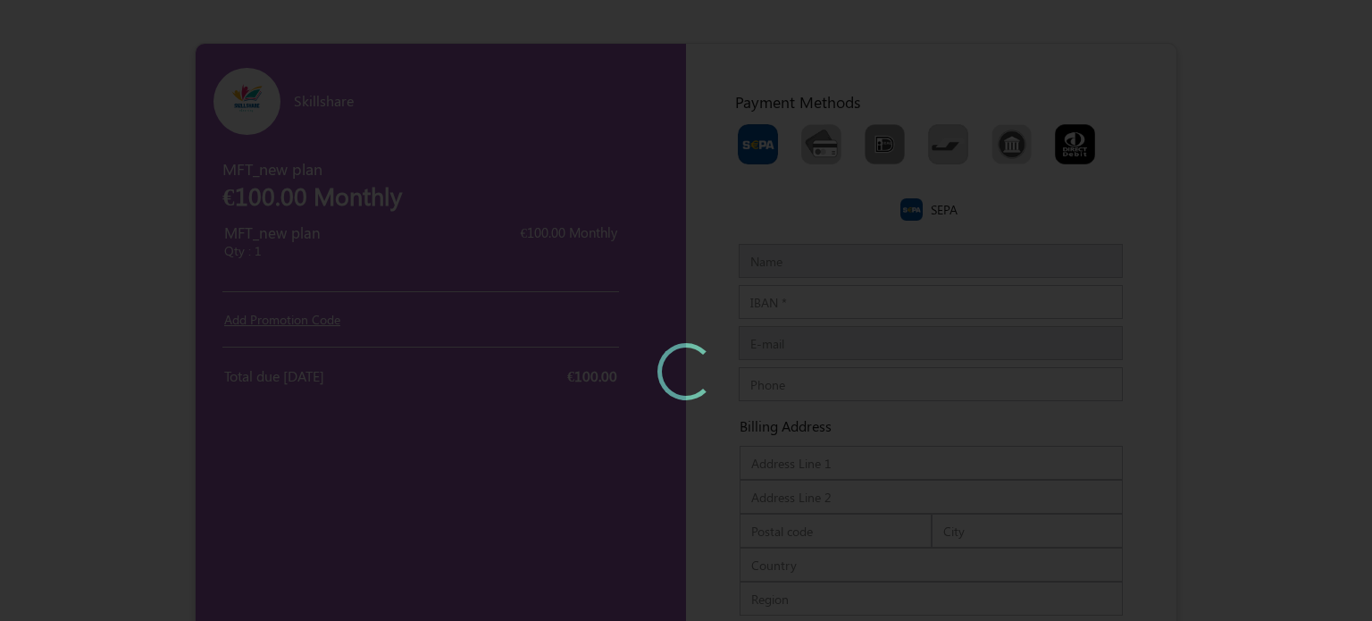
type input "India"
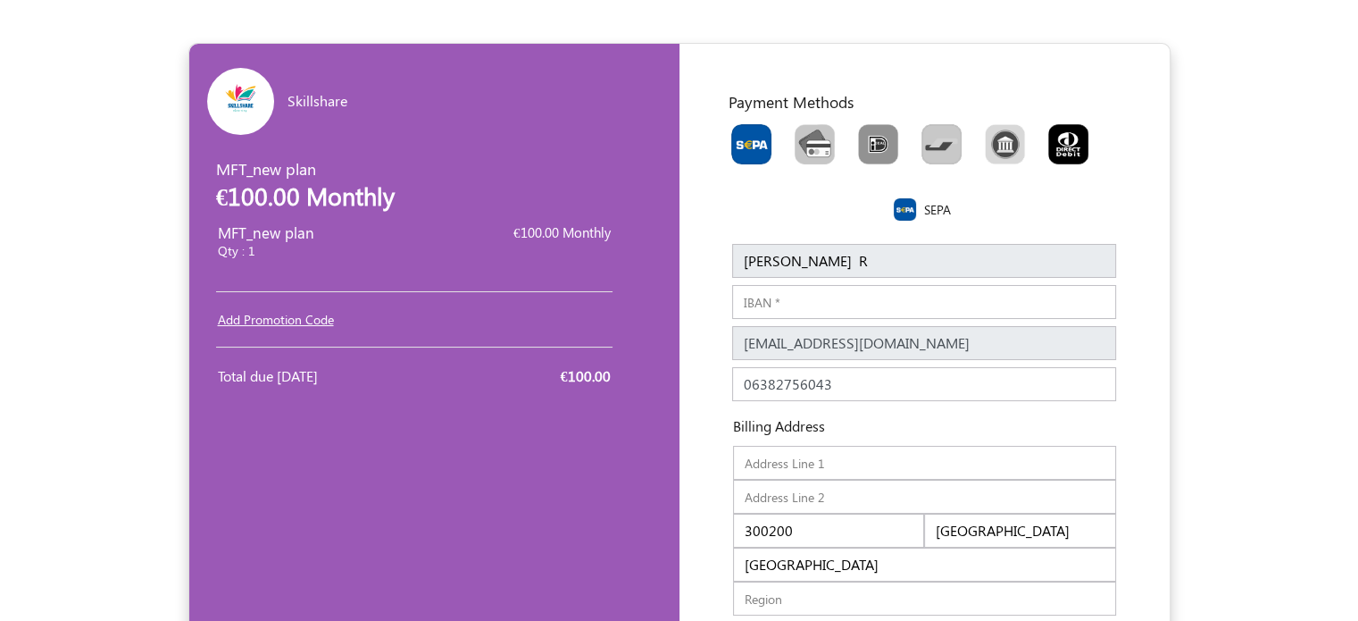
click at [752, 148] on img "Toolbar with button groups" at bounding box center [751, 144] width 40 height 40
click at [743, 136] on input "Toolbar with button groups" at bounding box center [737, 130] width 12 height 12
radio input "true"
click at [905, 210] on img at bounding box center [905, 209] width 22 height 22
click at [811, 138] on img "Toolbar with button groups" at bounding box center [815, 144] width 40 height 40
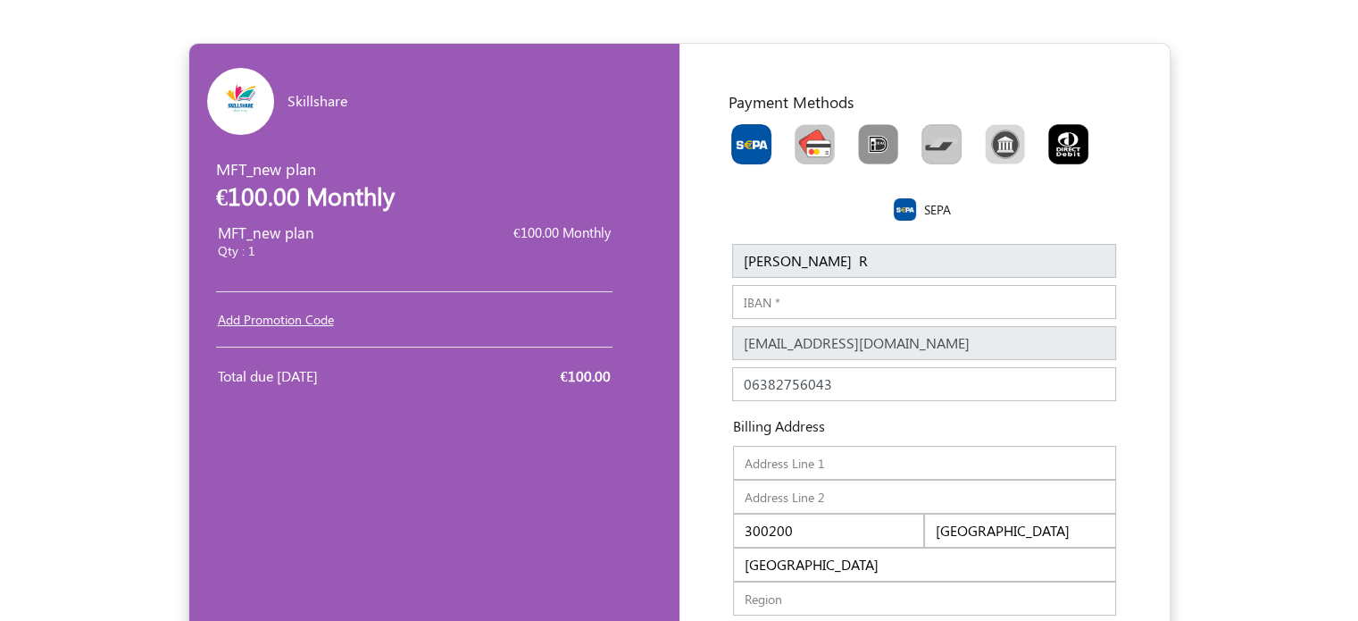
click at [806, 136] on input "Toolbar with button groups" at bounding box center [801, 130] width 12 height 12
radio input "true"
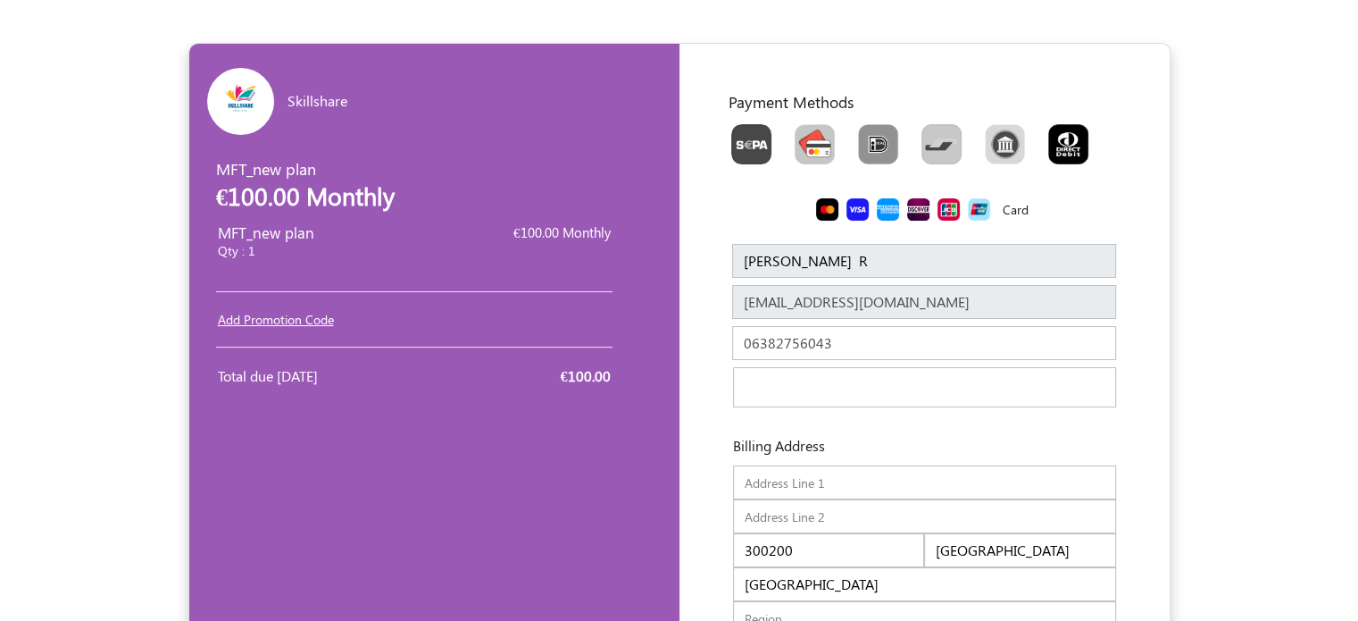
click at [1142, 466] on div "Enter your details Company Name zoho Name sowndarya R Name should be atleast 3 …" at bounding box center [925, 450] width 446 height 448
click at [880, 442] on div "Billing Address" at bounding box center [924, 452] width 437 height 24
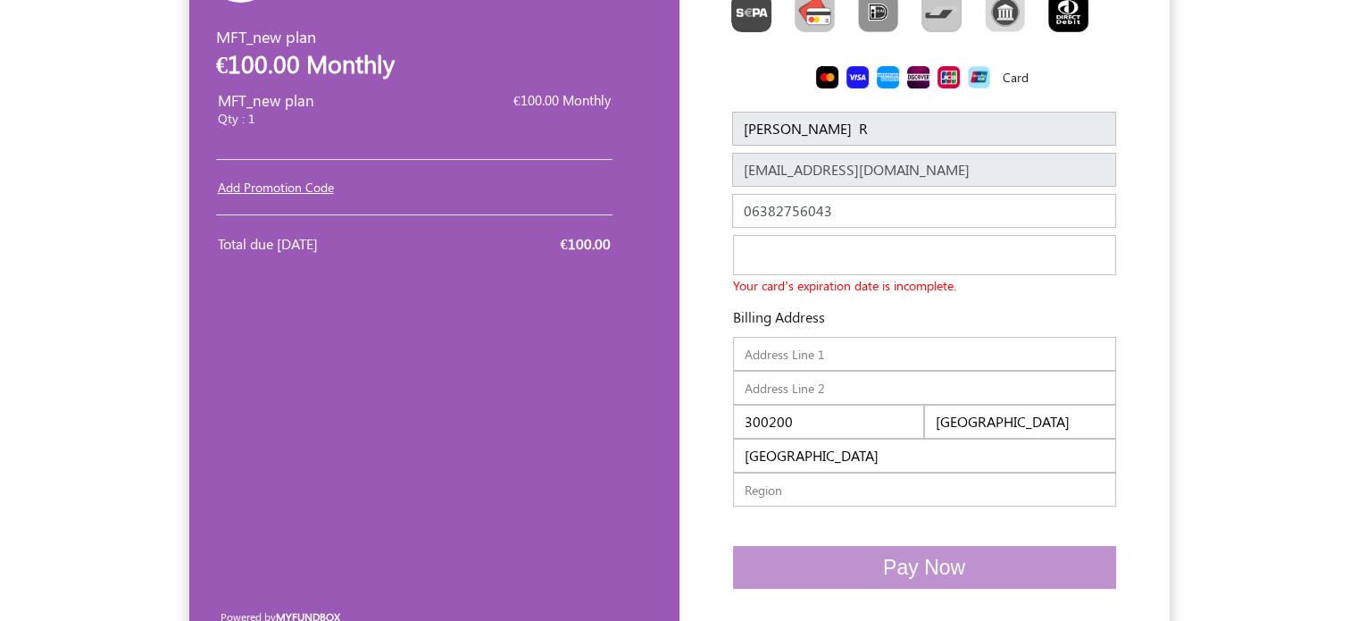
scroll to position [129, 0]
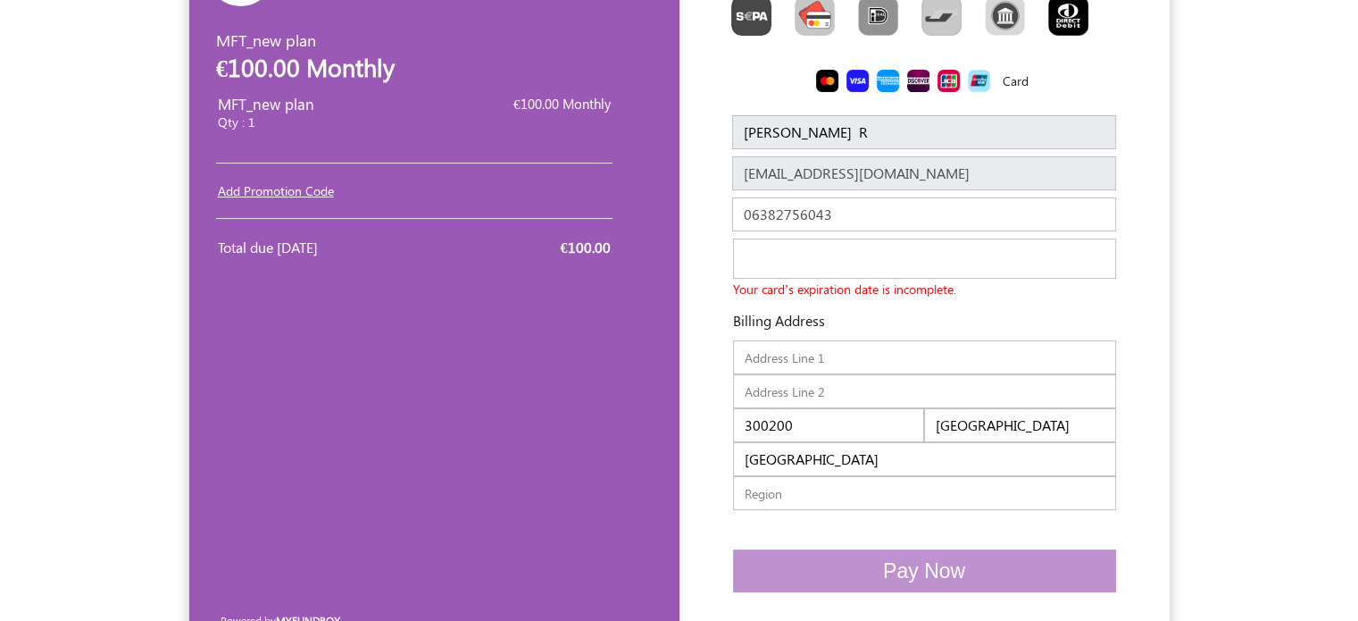
click at [1134, 62] on div "Payment Methods Card" at bounding box center [925, 30] width 446 height 134
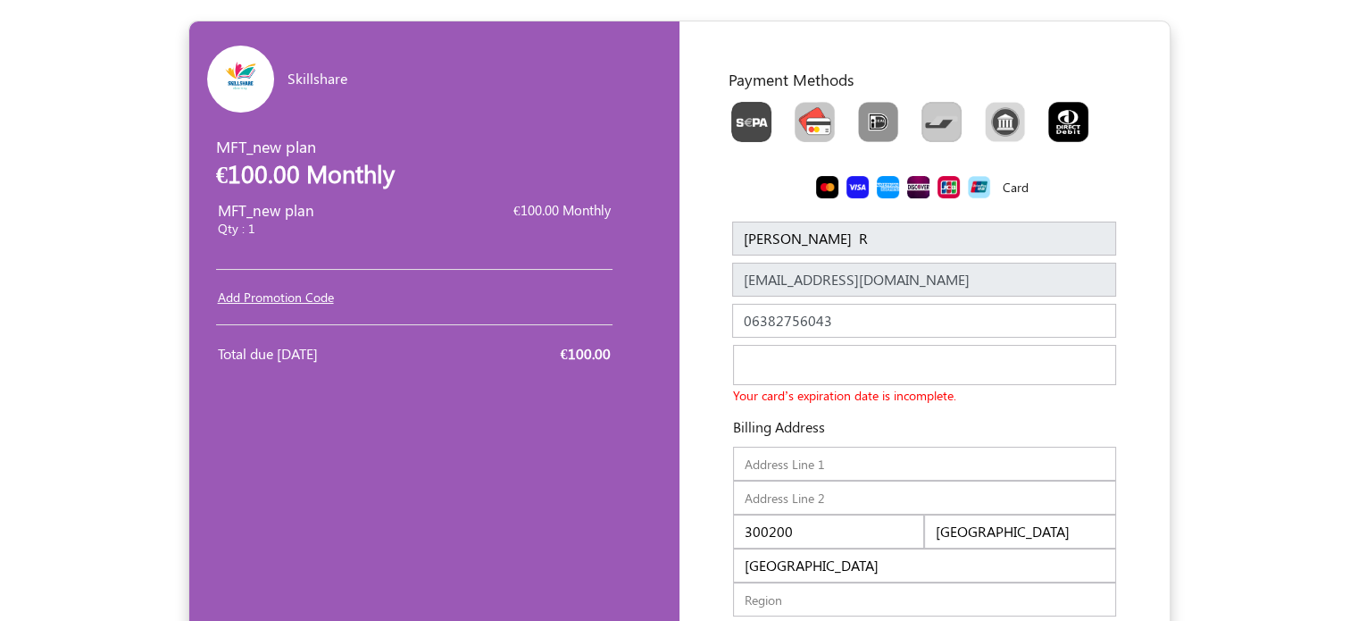
scroll to position [0, 0]
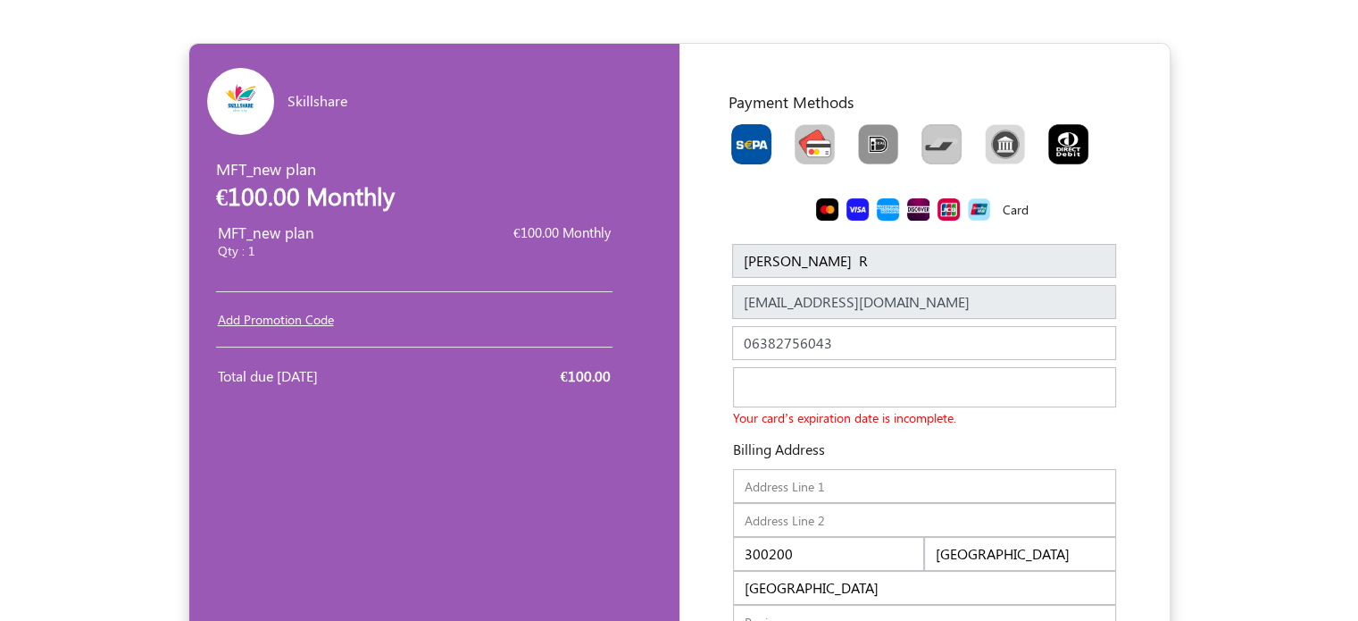
click at [741, 146] on img "Toolbar with button groups" at bounding box center [751, 144] width 40 height 40
click at [741, 136] on input "Toolbar with button groups" at bounding box center [737, 130] width 12 height 12
radio input "true"
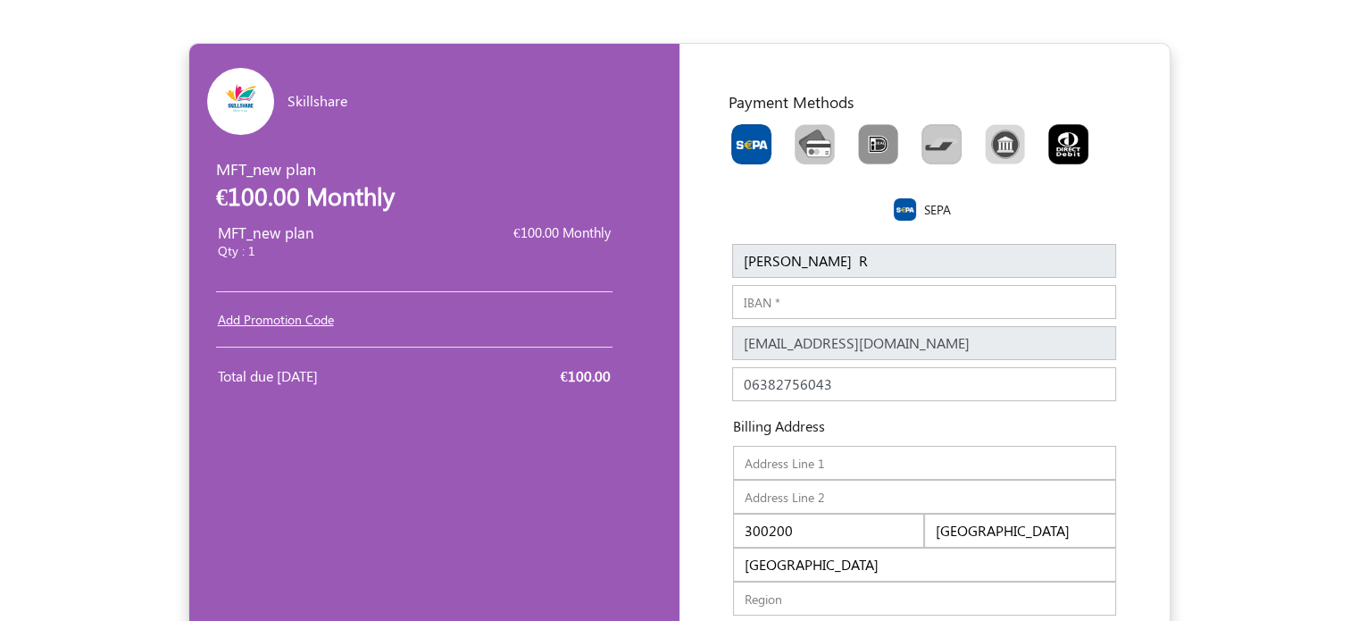
click at [771, 307] on input "IBAN" at bounding box center [924, 302] width 384 height 34
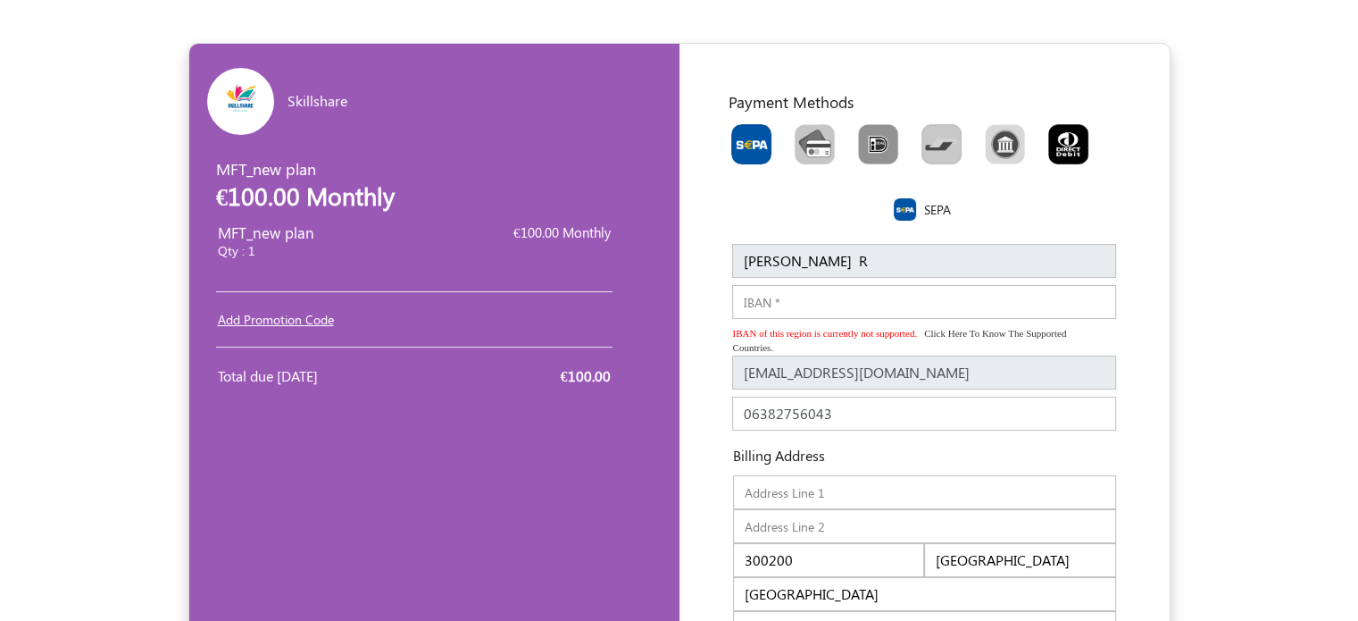
paste input "DE89370400440532013000"
type input "DE89370400440532013000"
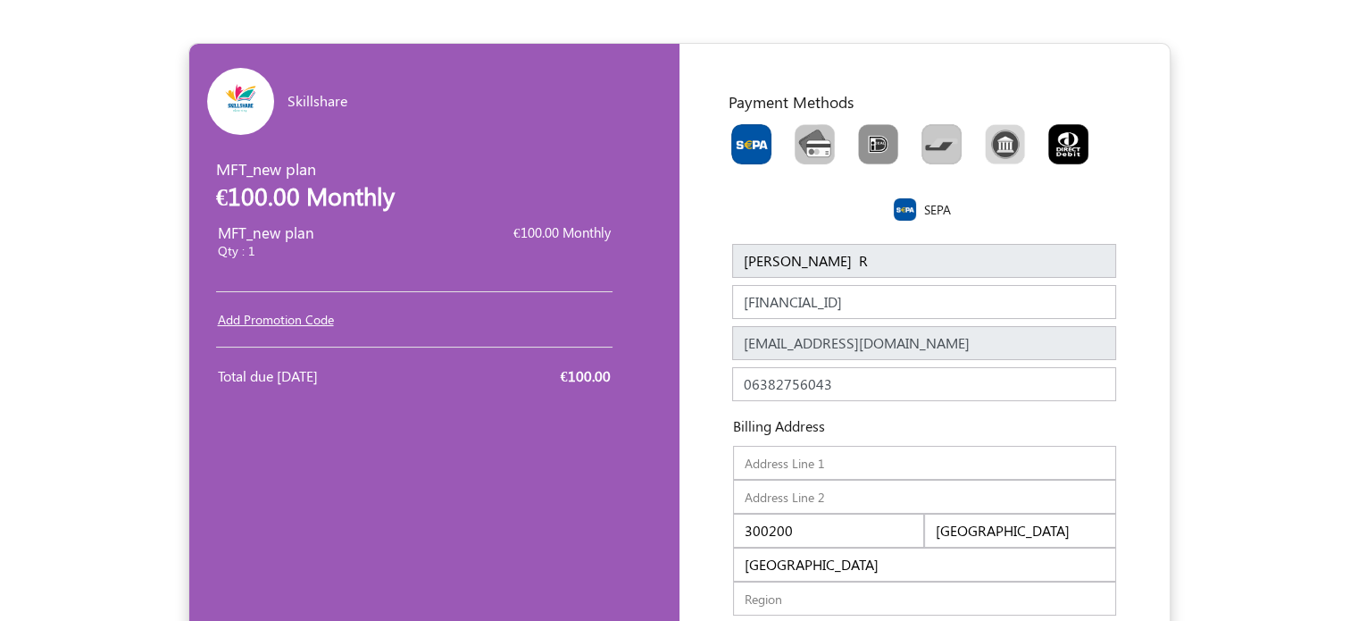
click at [1135, 513] on div "Enter your details Company Name zoho Name sowndarya R Name should be atleast 3 …" at bounding box center [925, 520] width 446 height 588
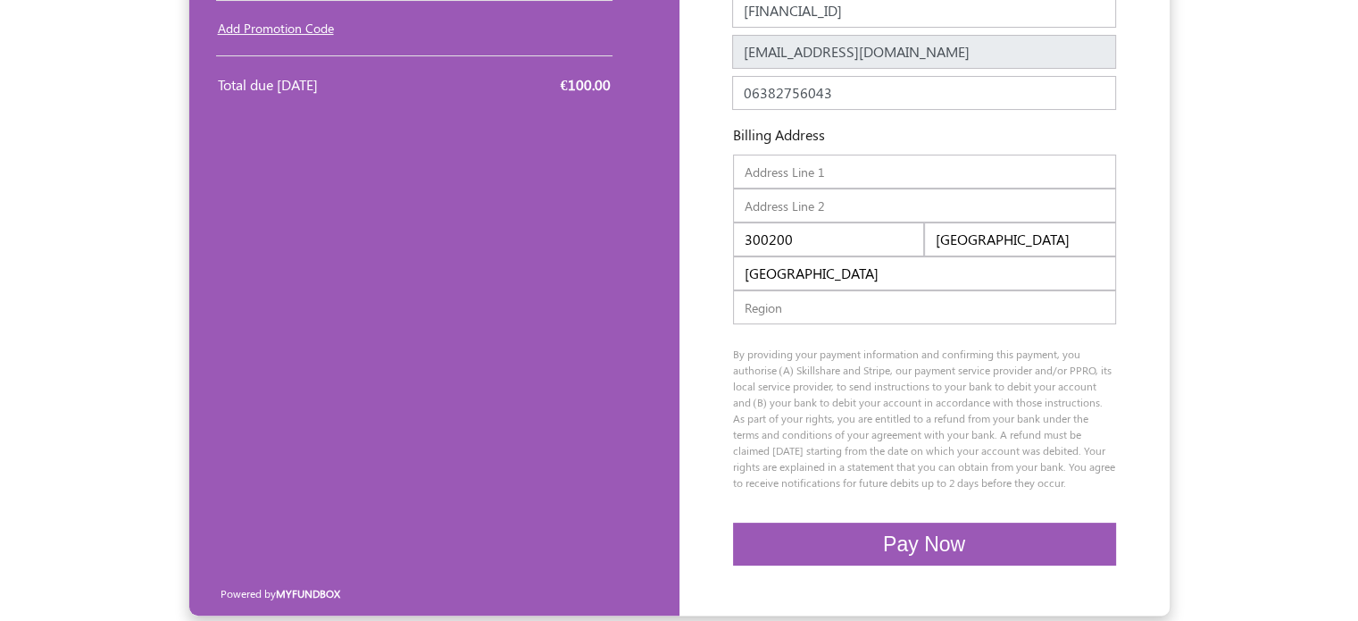
scroll to position [300, 0]
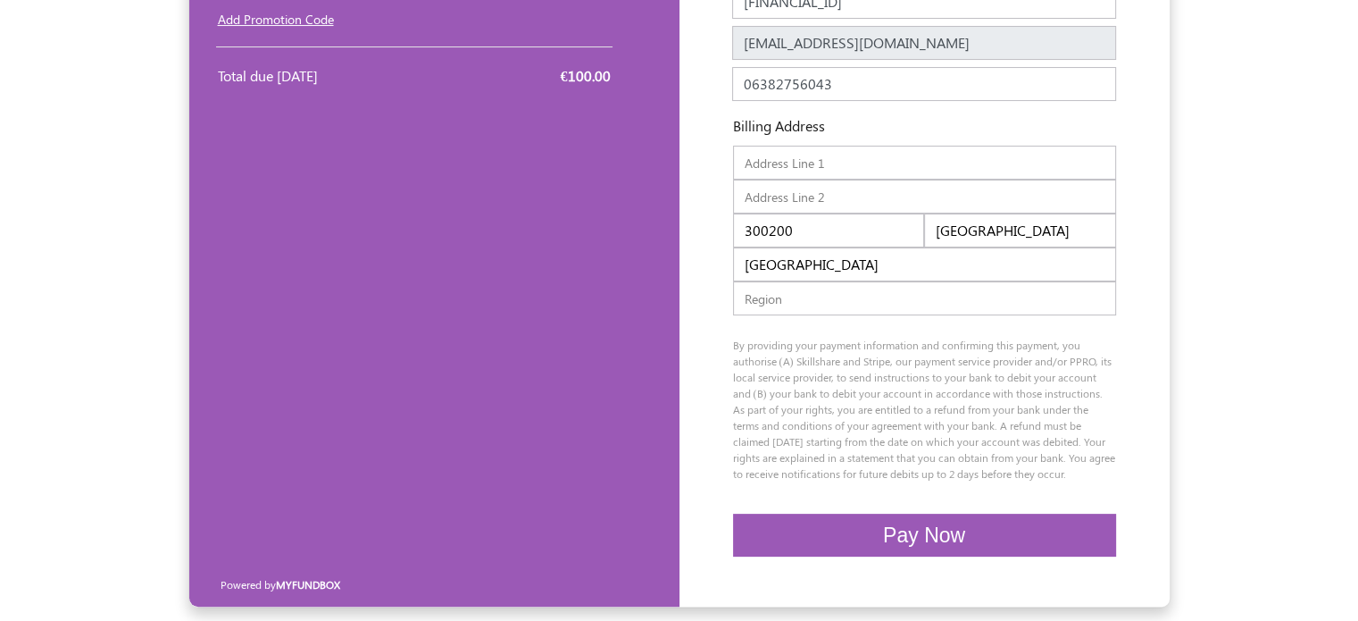
click at [1017, 535] on button "Pay Now" at bounding box center [924, 535] width 383 height 44
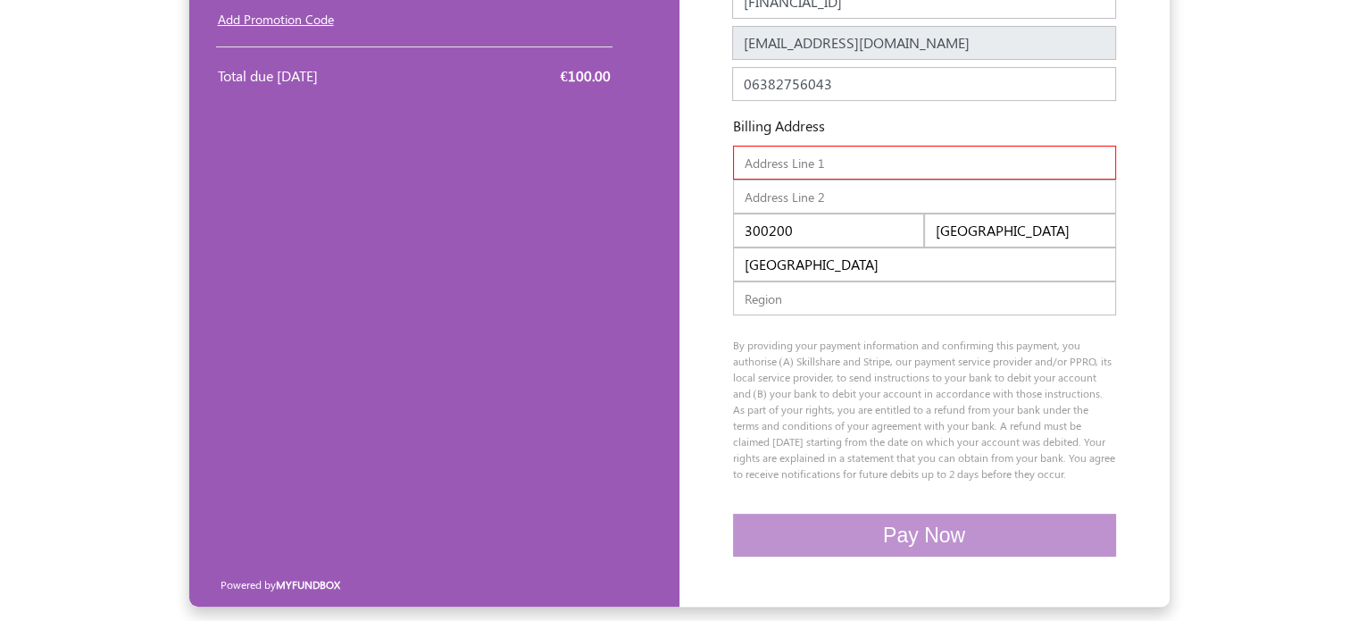
click at [822, 162] on input "text" at bounding box center [924, 163] width 383 height 34
type input "priyanagar"
type input "urapakkam"
type input "tamilnadu"
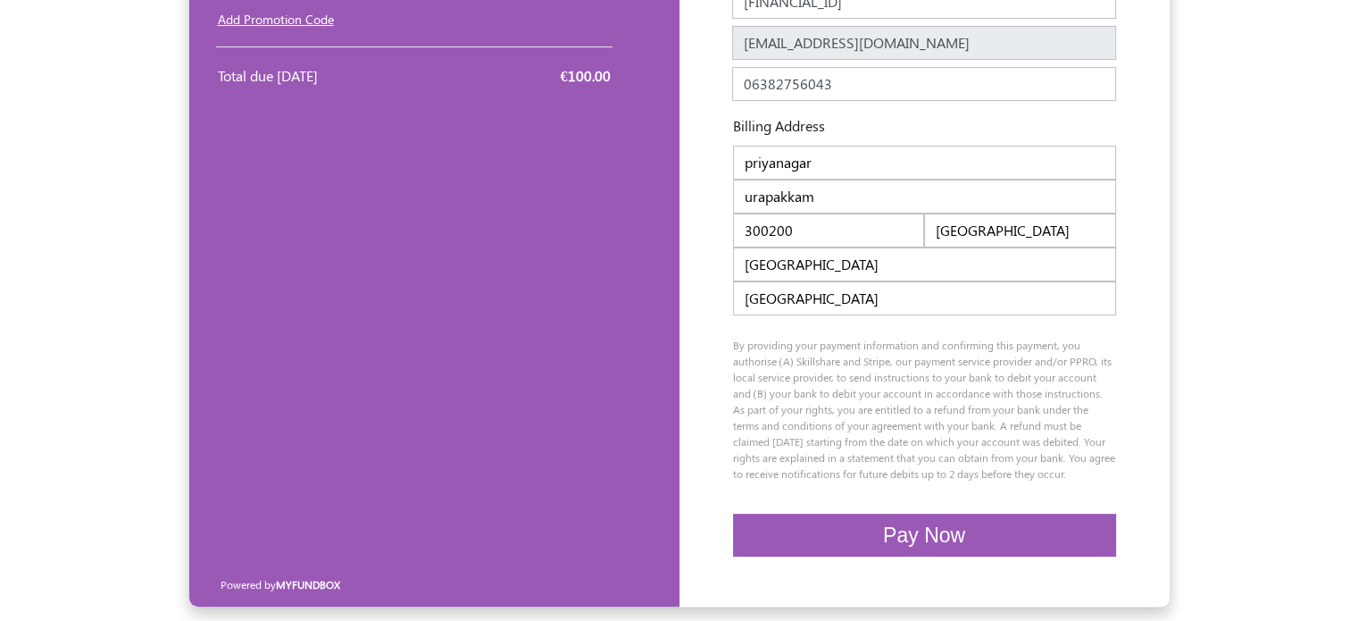
click at [1136, 159] on div "Enter your details Company Name zoho Name sowndarya R Name should be atleast 3 …" at bounding box center [925, 220] width 446 height 588
click at [932, 530] on span "Pay Now" at bounding box center [924, 534] width 82 height 23
